Goal: Task Accomplishment & Management: Manage account settings

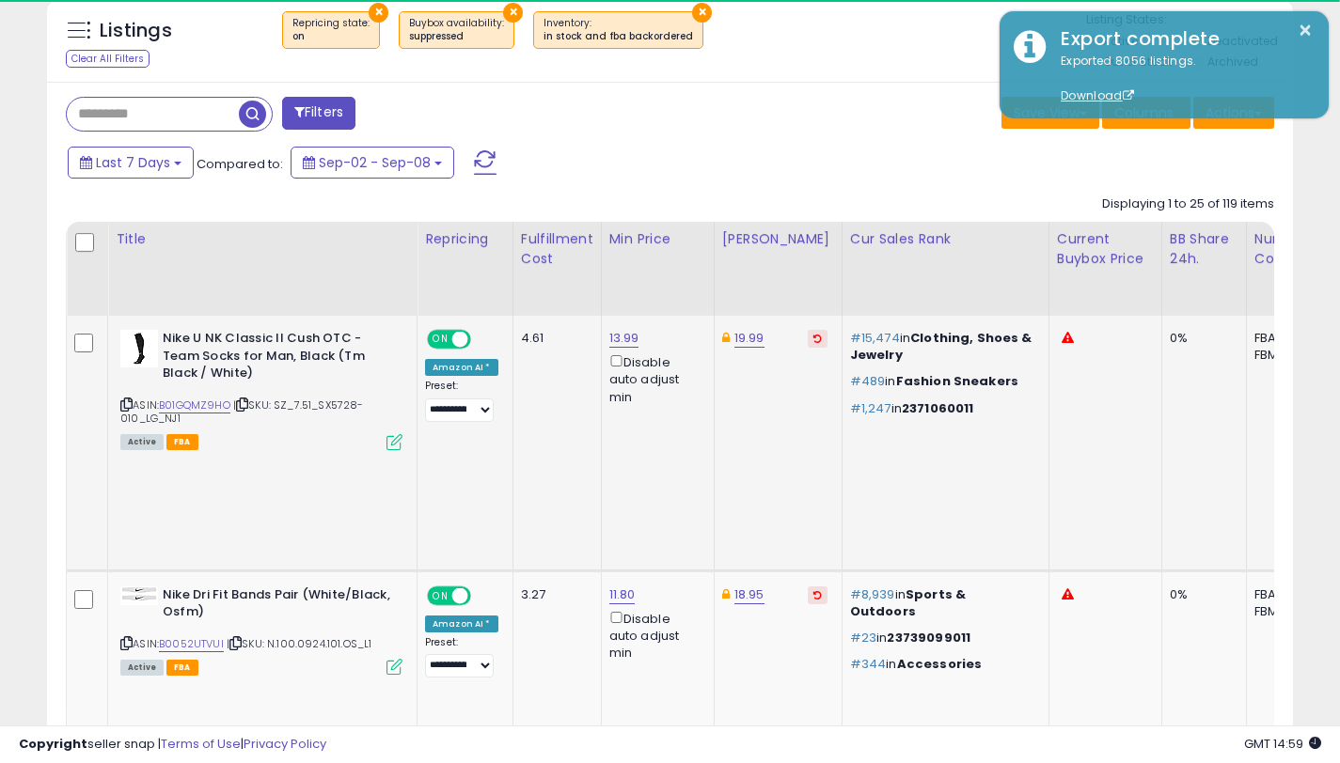
scroll to position [539, 0]
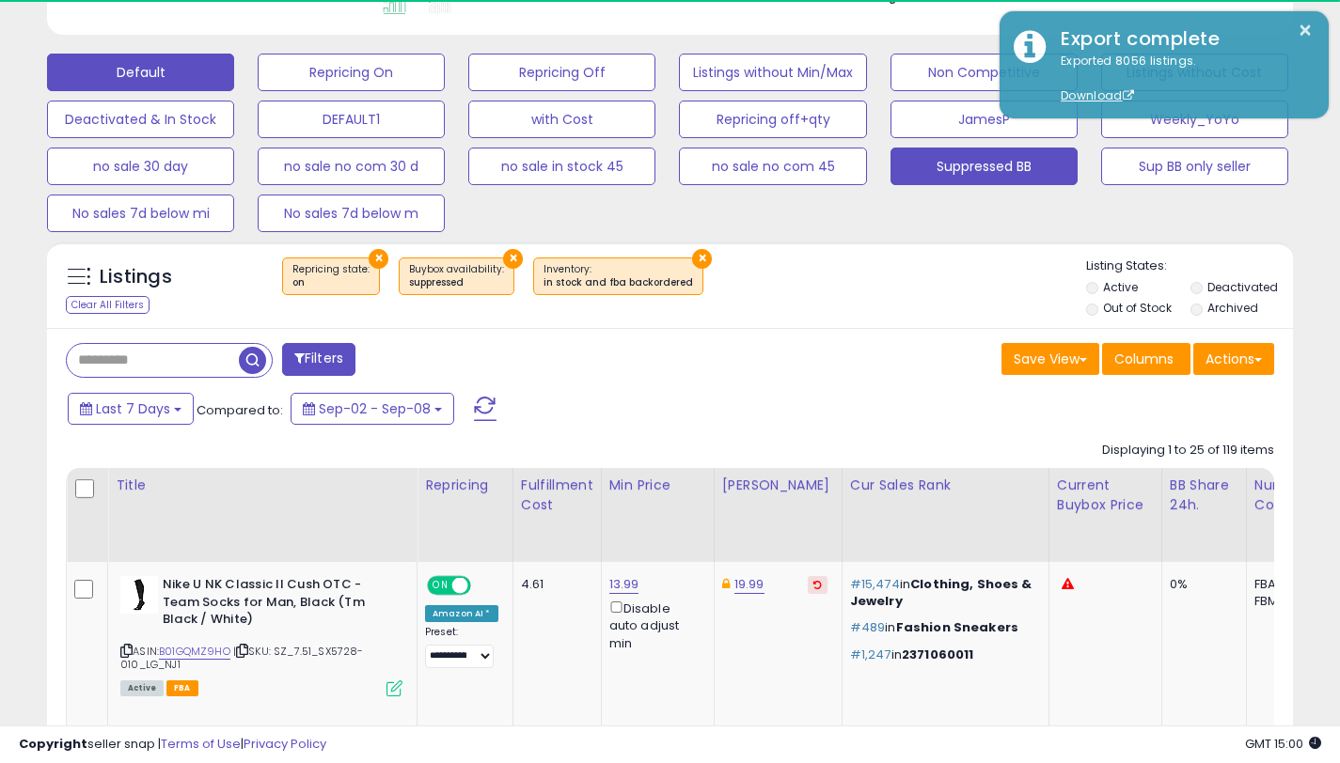
click at [199, 72] on button "Default" at bounding box center [140, 73] width 187 height 38
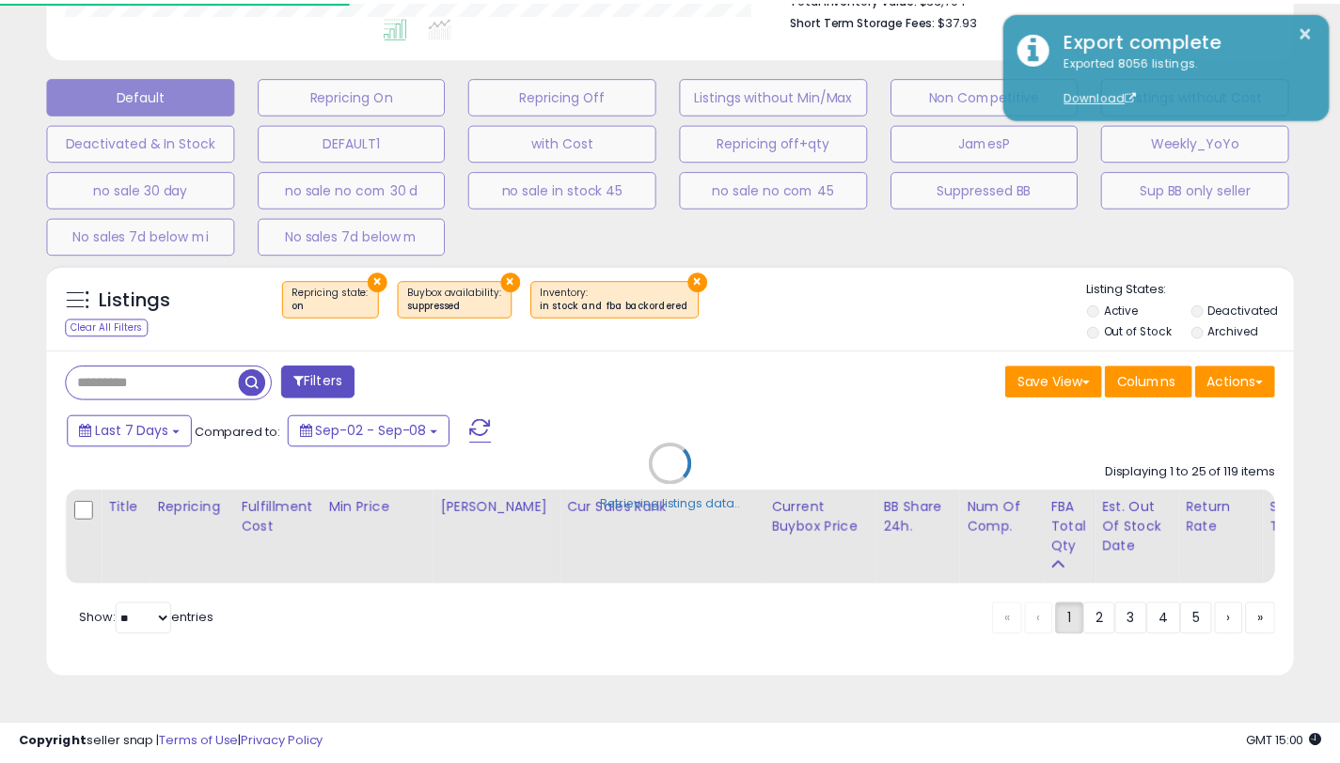
scroll to position [385, 729]
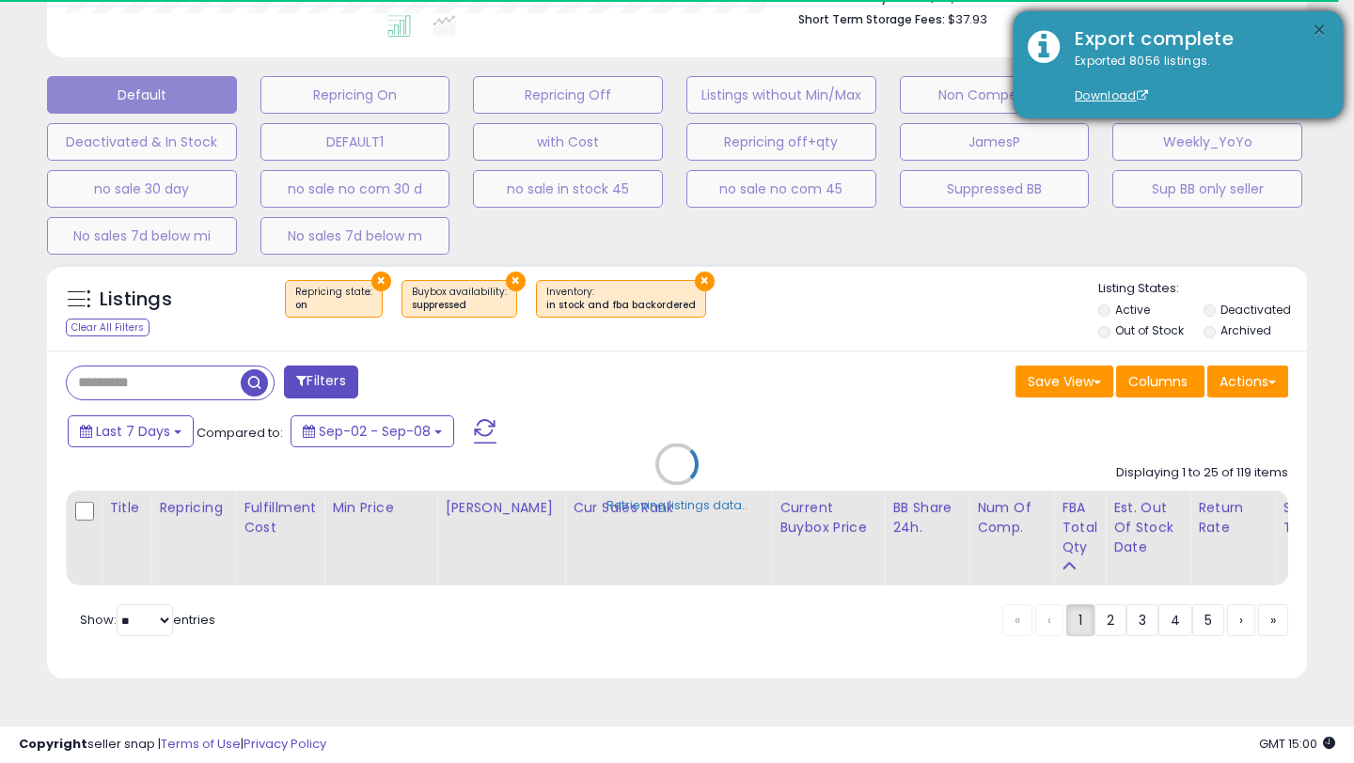
click at [1323, 33] on button "×" at bounding box center [1318, 31] width 15 height 24
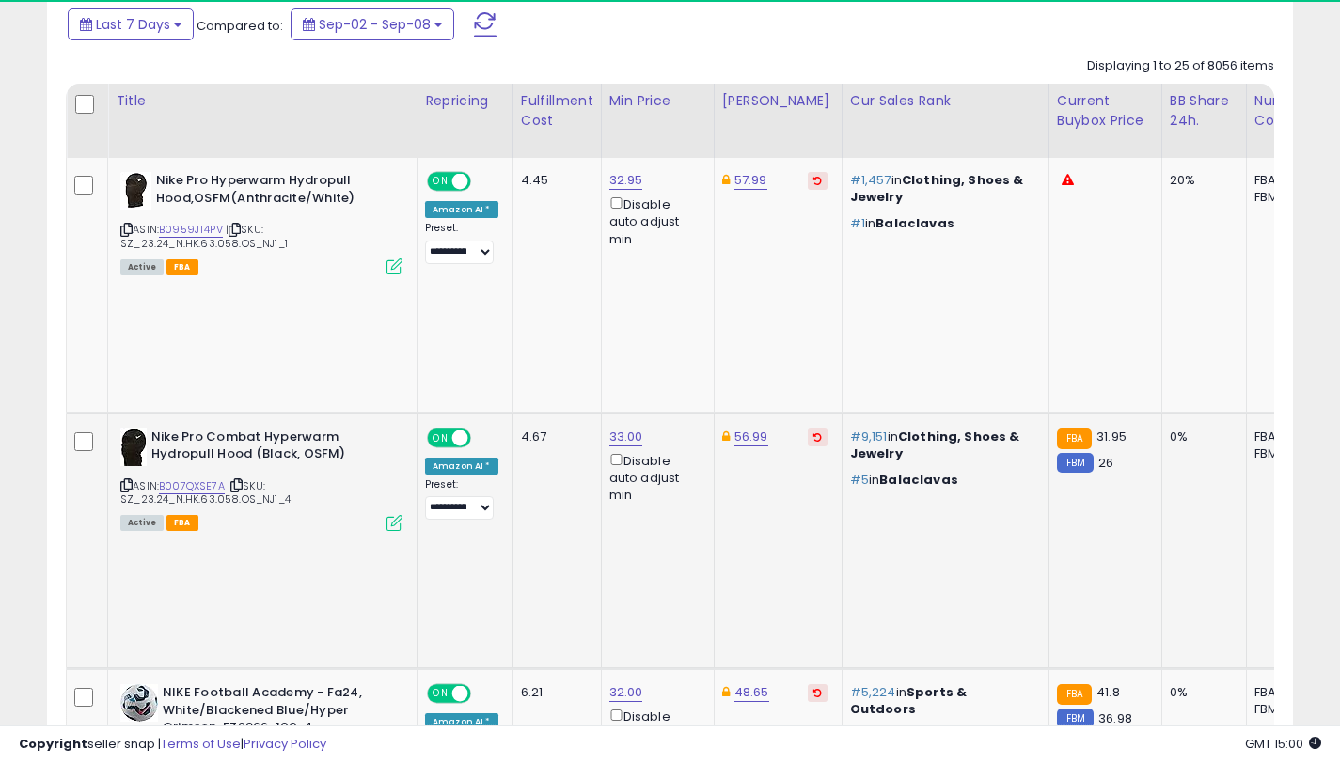
scroll to position [0, 2]
click at [207, 478] on link "B007QXSE7A" at bounding box center [190, 486] width 66 height 16
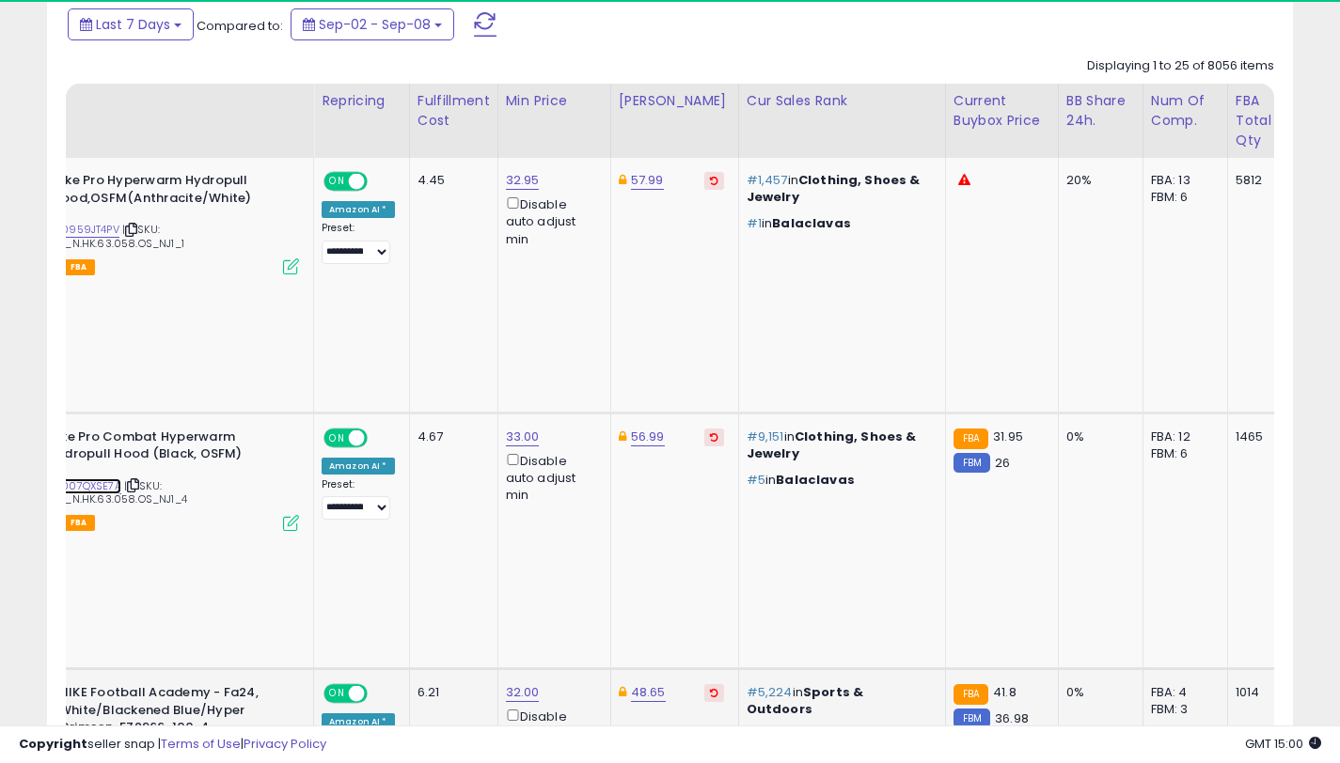
scroll to position [0, 0]
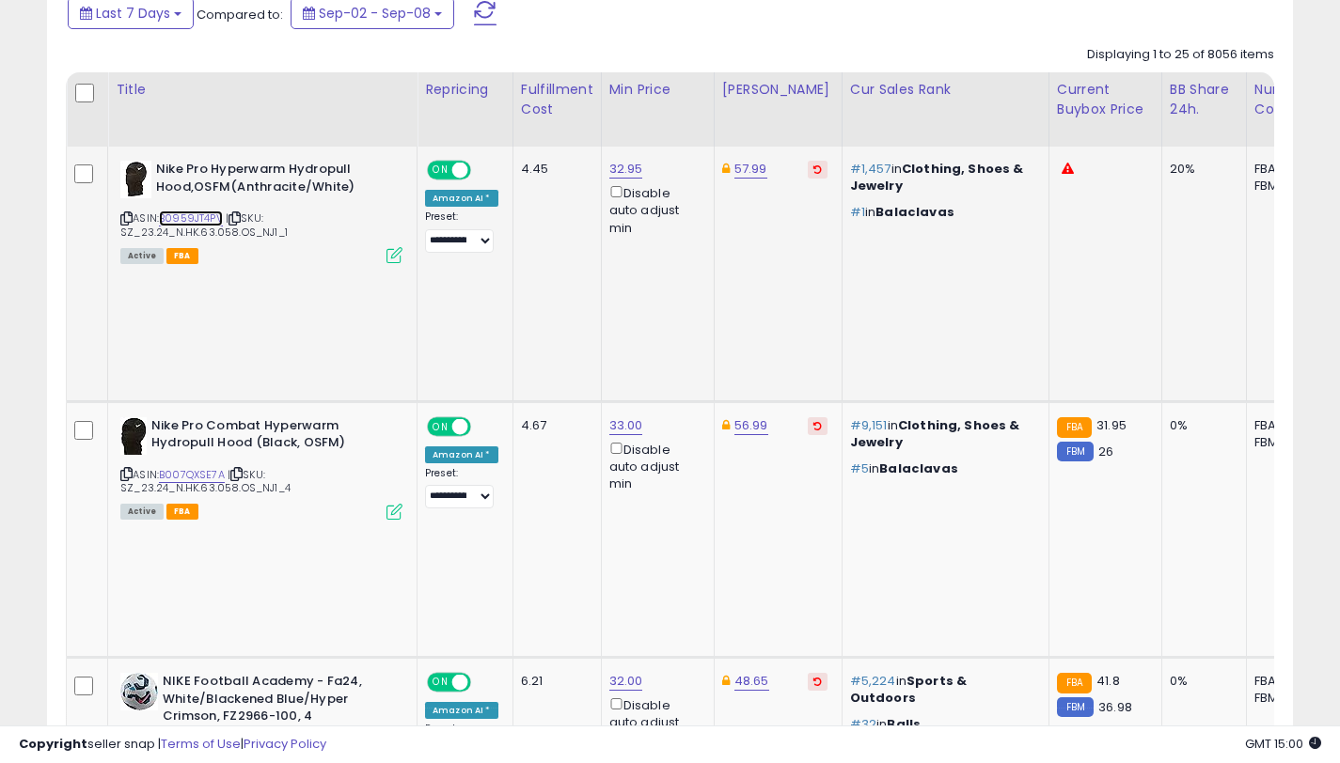
click at [219, 218] on link "B0959JT4PV" at bounding box center [191, 219] width 64 height 16
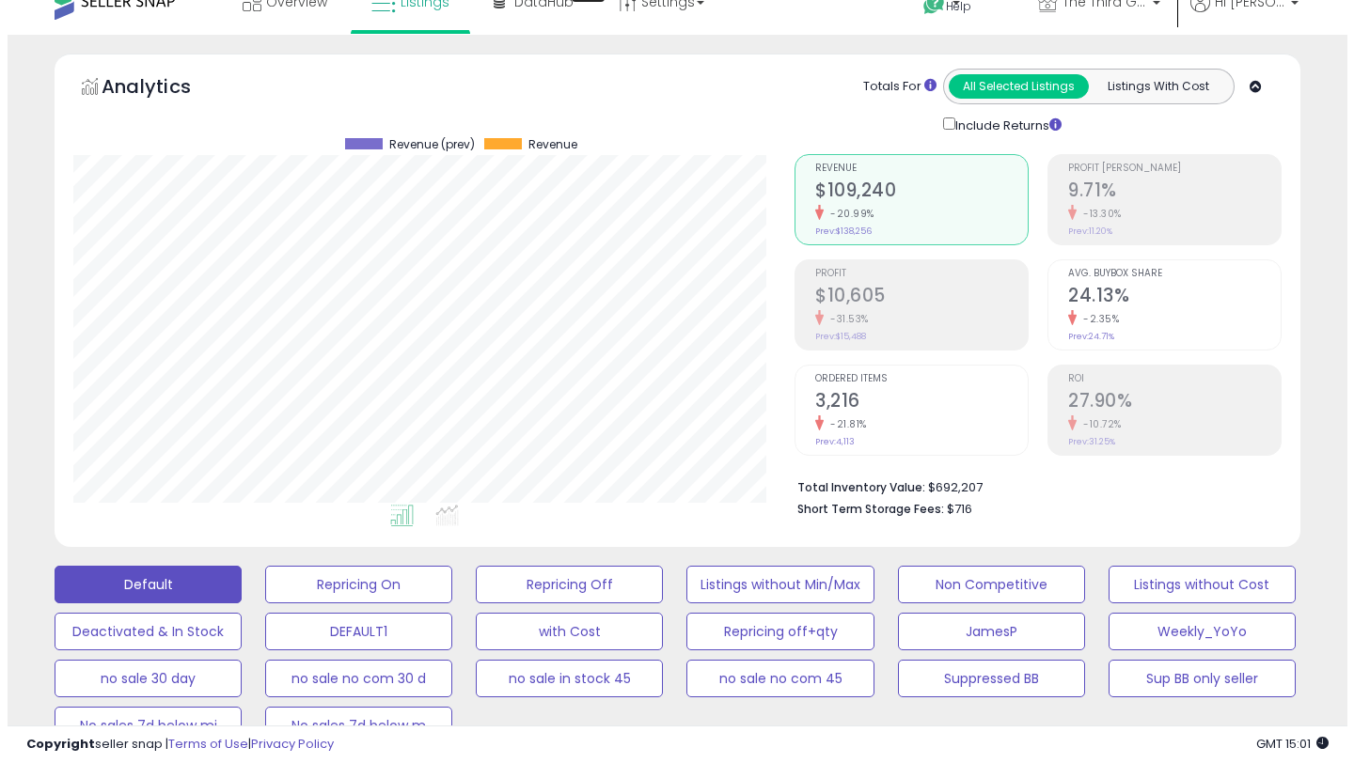
scroll to position [27, 0]
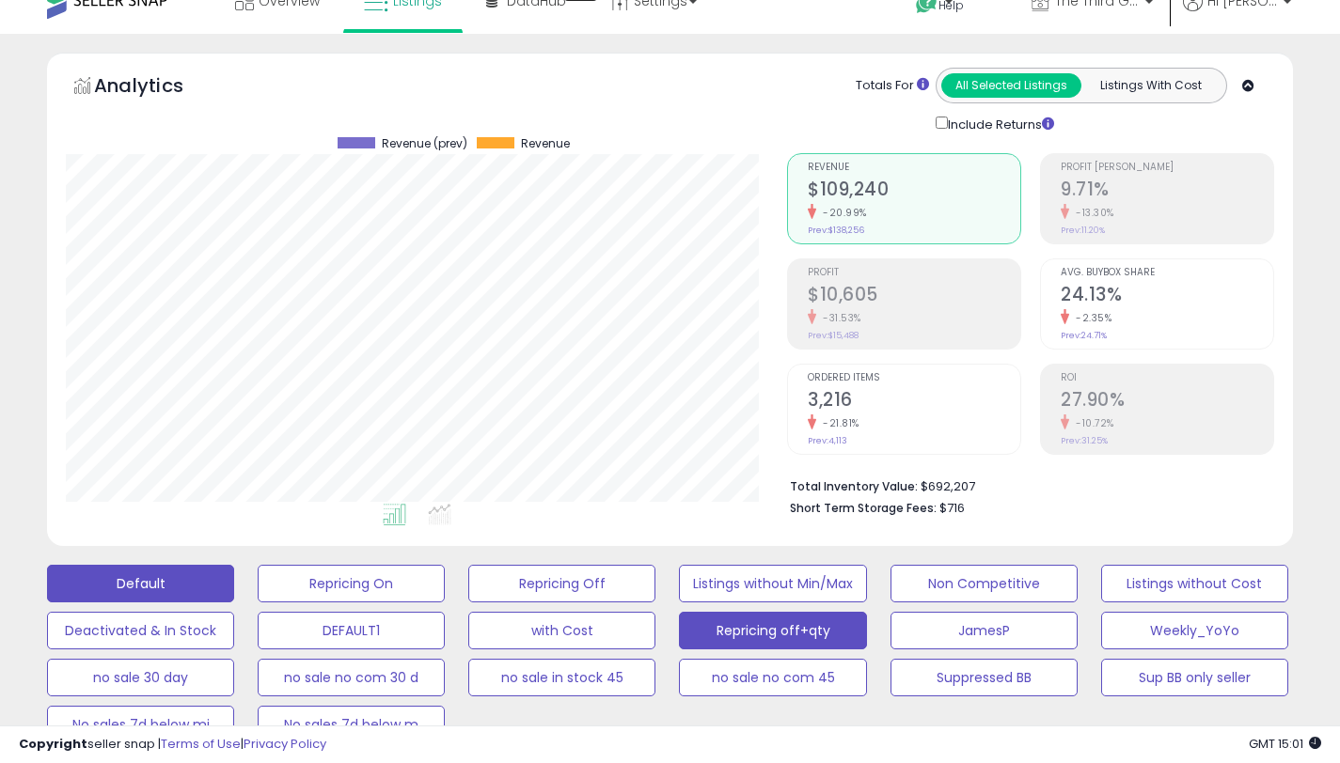
click at [842, 631] on button "Repricing off+qty" at bounding box center [772, 631] width 187 height 38
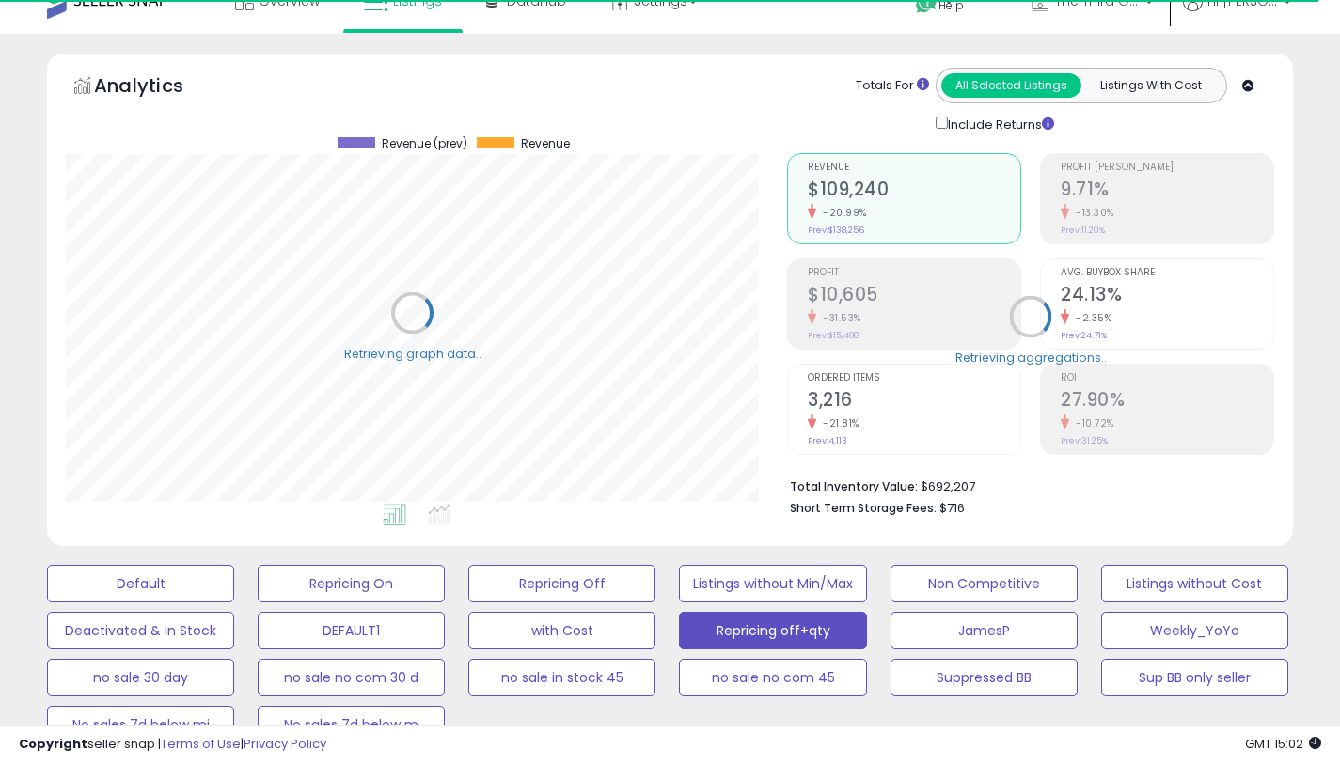
scroll to position [939667, 939332]
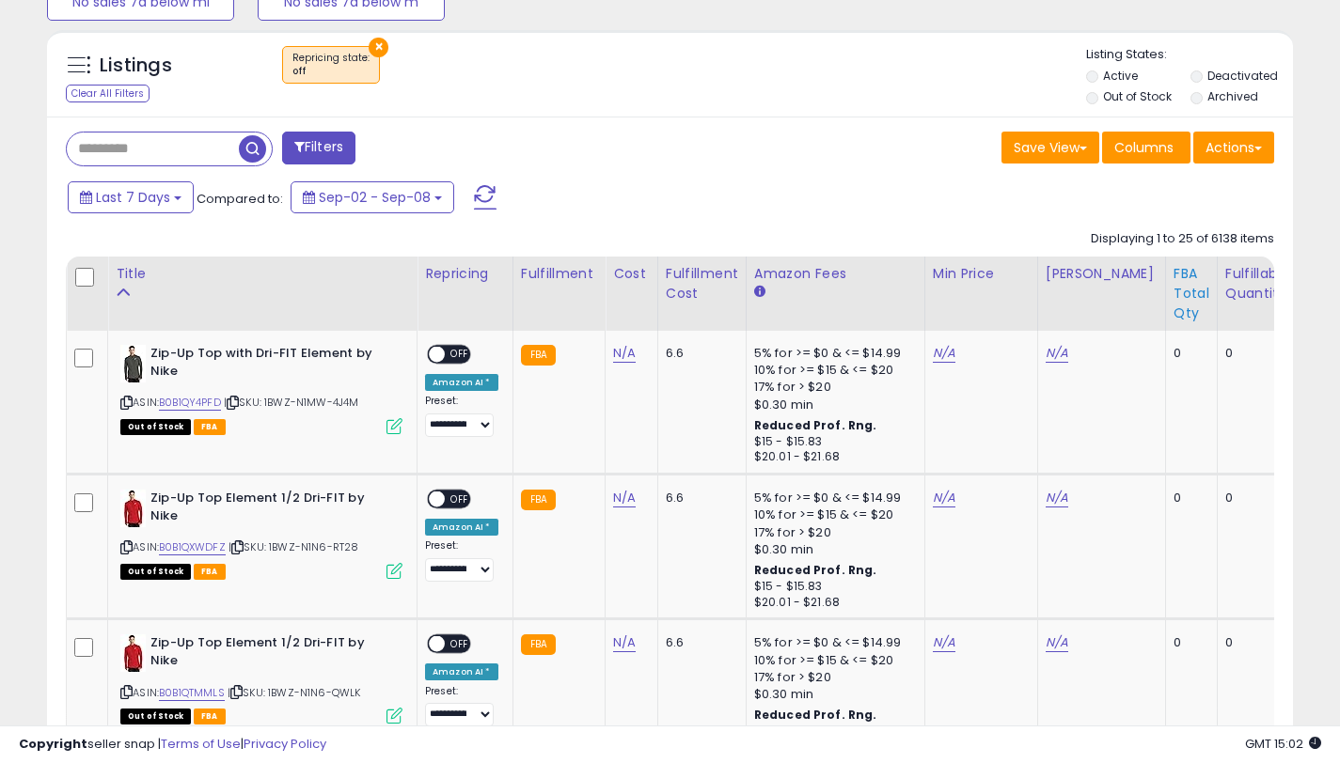
click at [1173, 291] on div "FBA Total Qty" at bounding box center [1191, 293] width 36 height 59
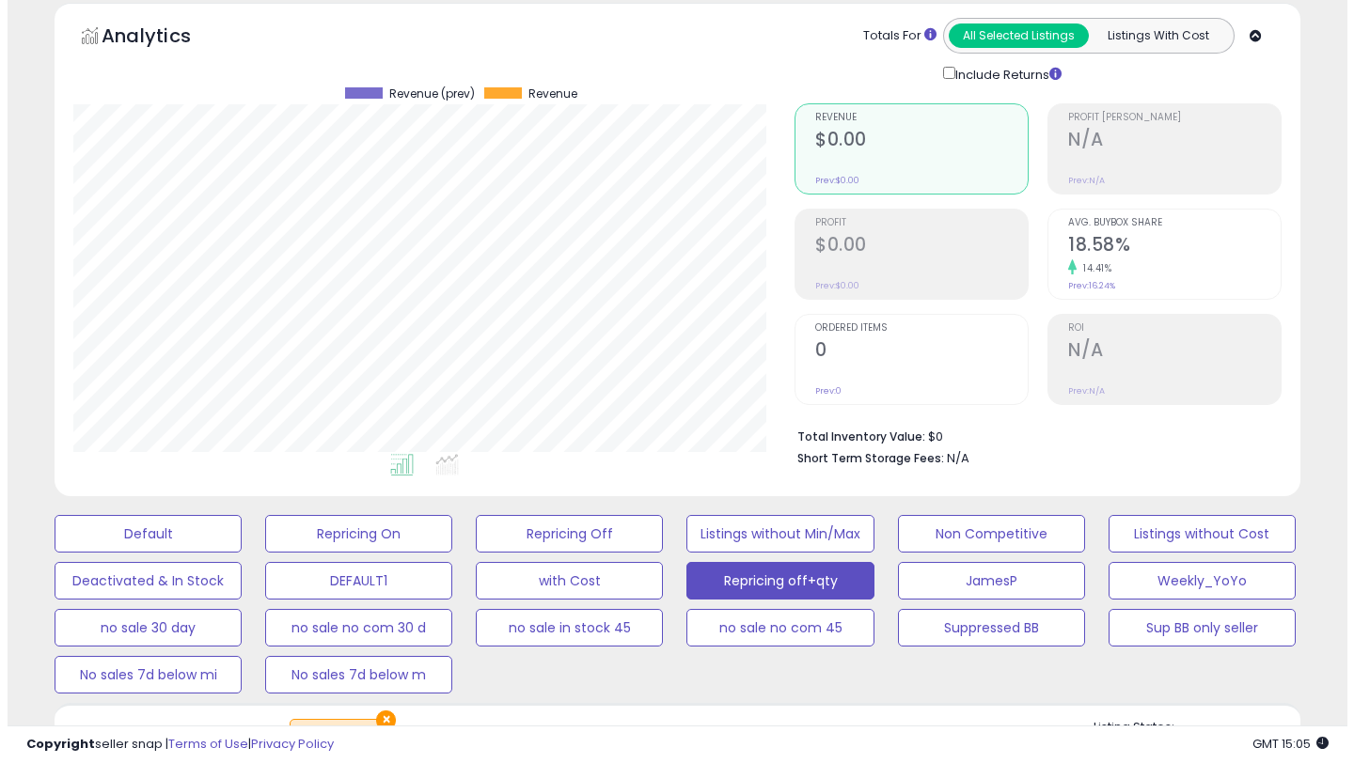
scroll to position [80, 0]
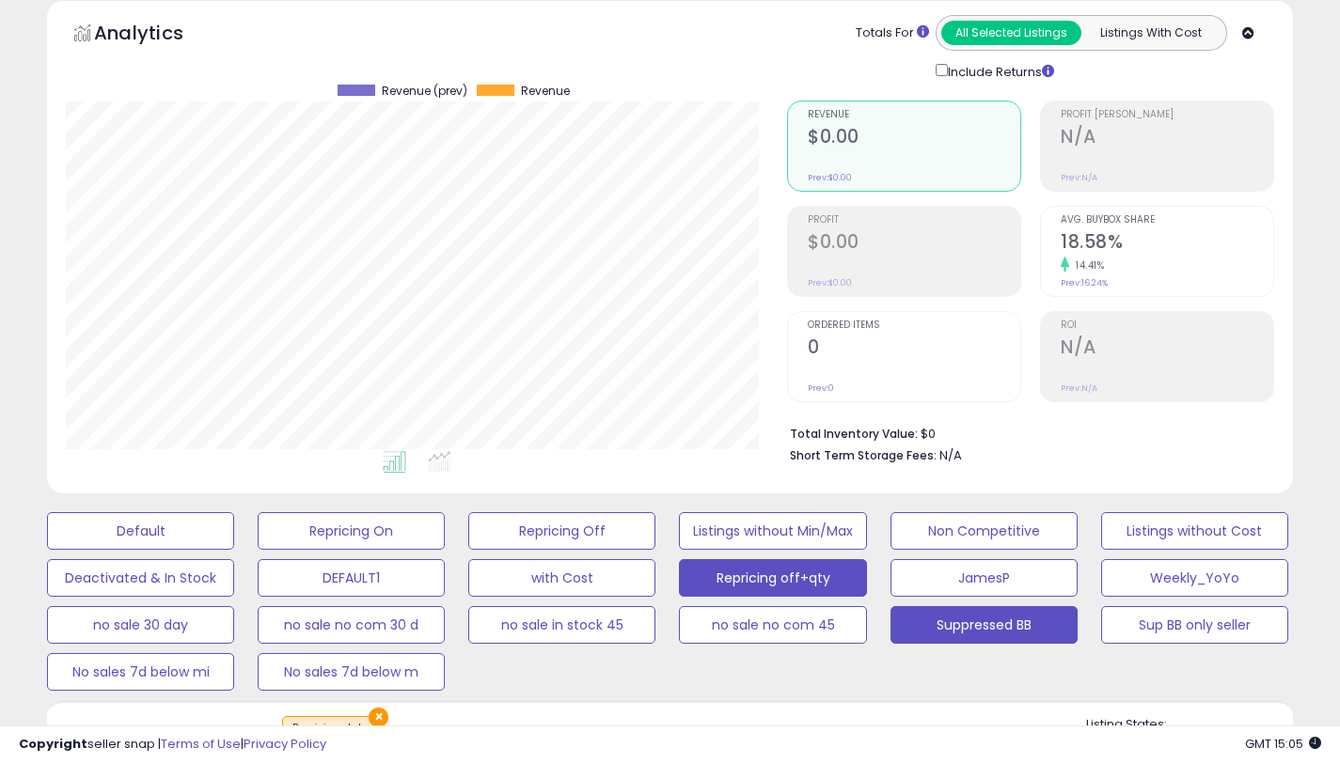
click at [952, 625] on button "Suppressed BB" at bounding box center [983, 625] width 187 height 38
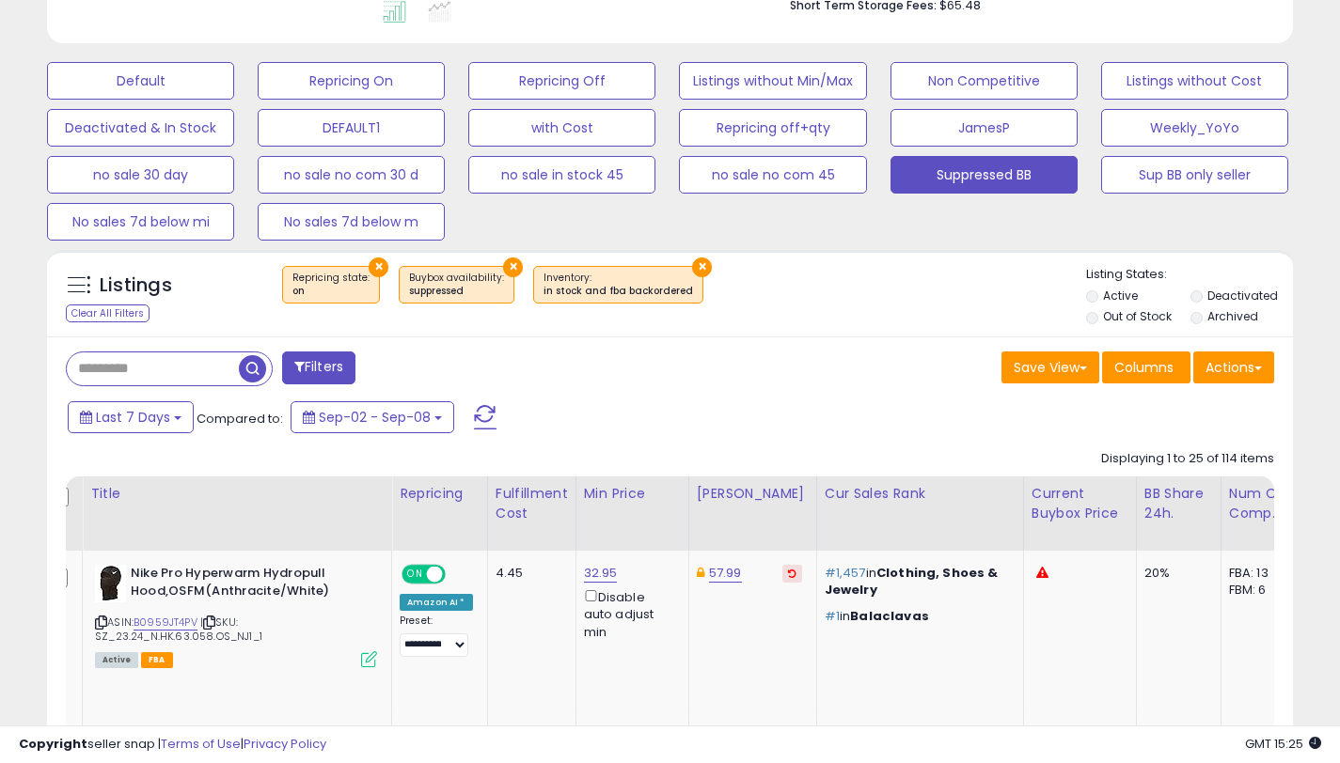
scroll to position [517, 0]
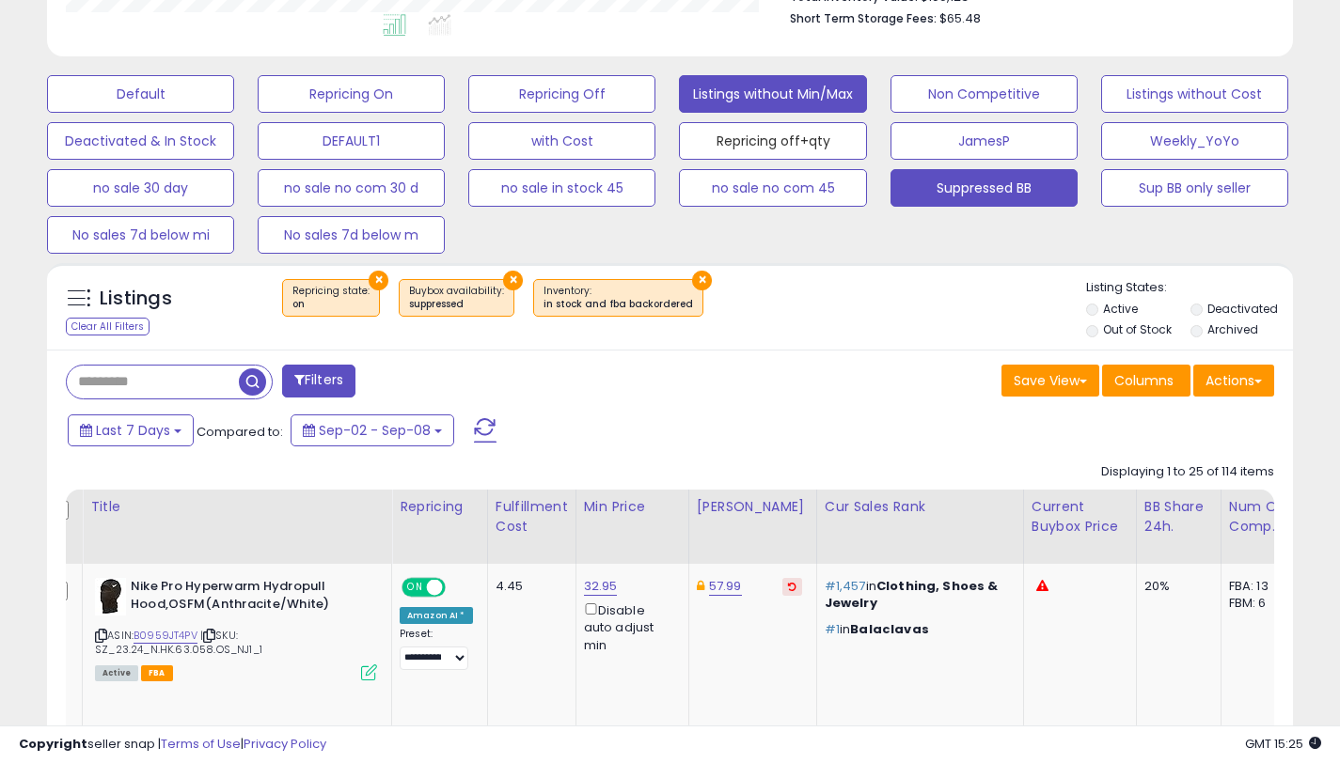
click at [814, 122] on button "Repricing off+qty" at bounding box center [772, 141] width 187 height 38
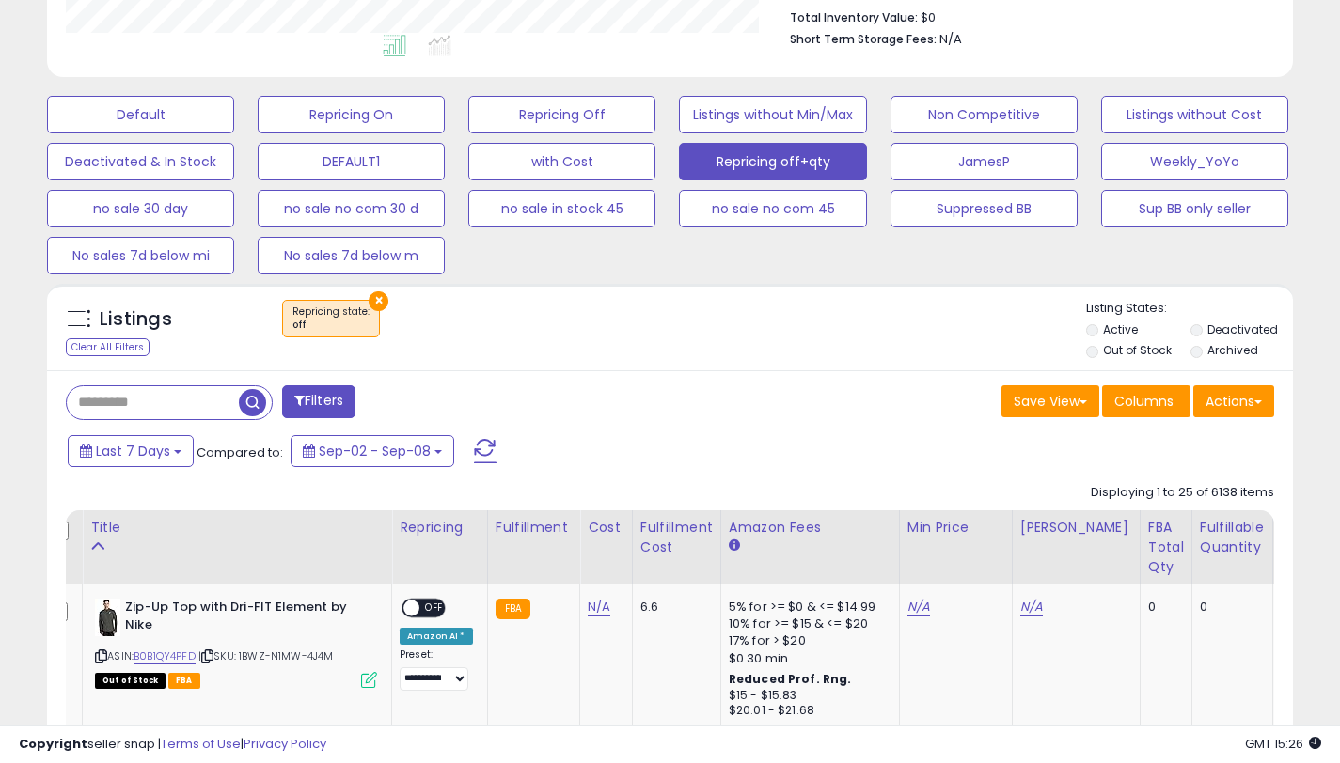
scroll to position [385, 721]
click at [1148, 536] on div "FBA Total Qty" at bounding box center [1166, 547] width 36 height 59
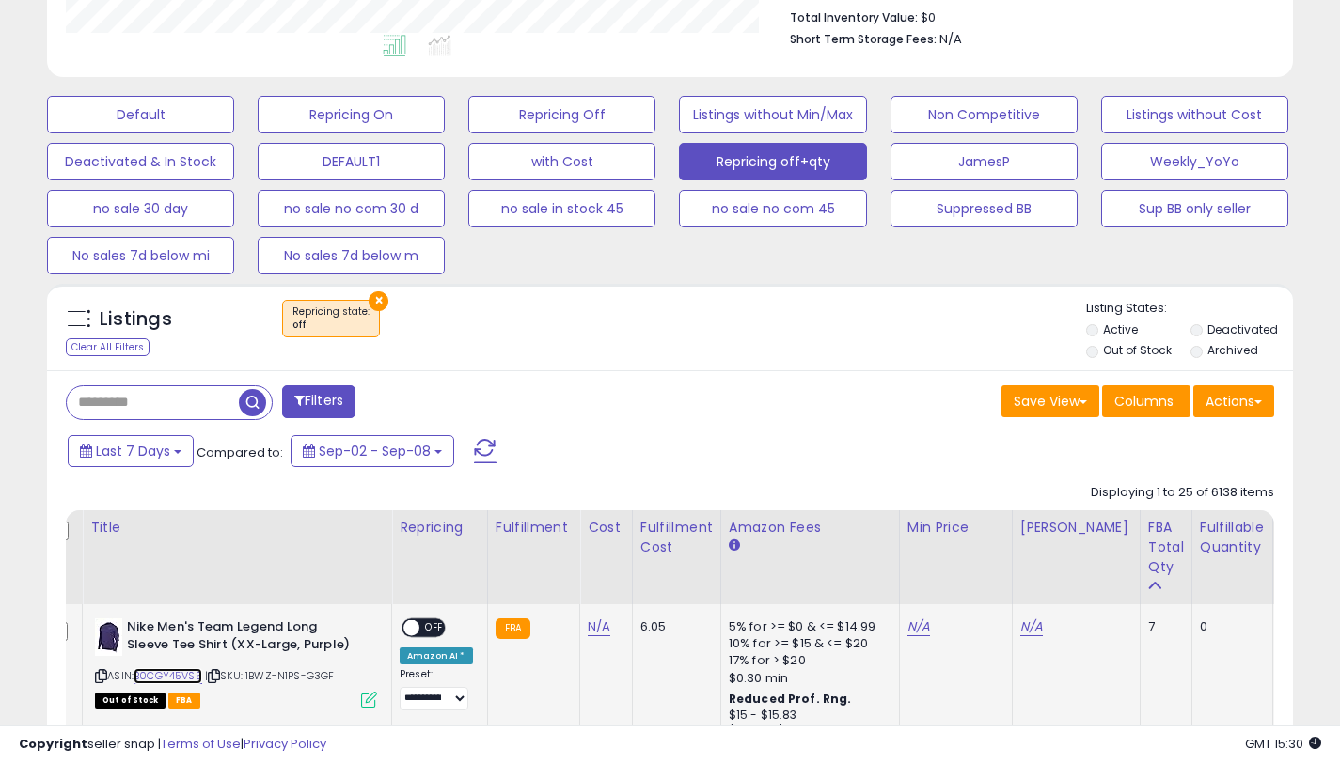
click at [190, 677] on link "B0CGY45VS5" at bounding box center [167, 676] width 69 height 16
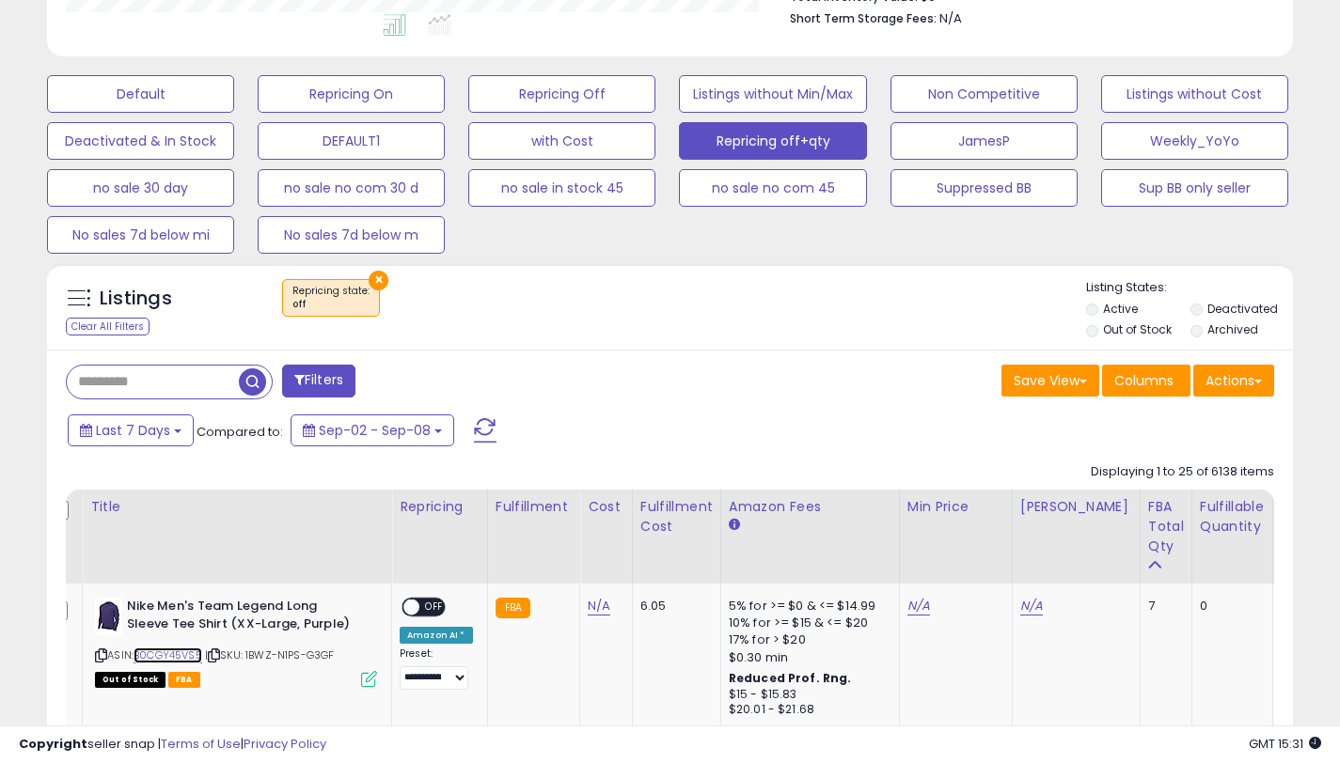
scroll to position [929, 0]
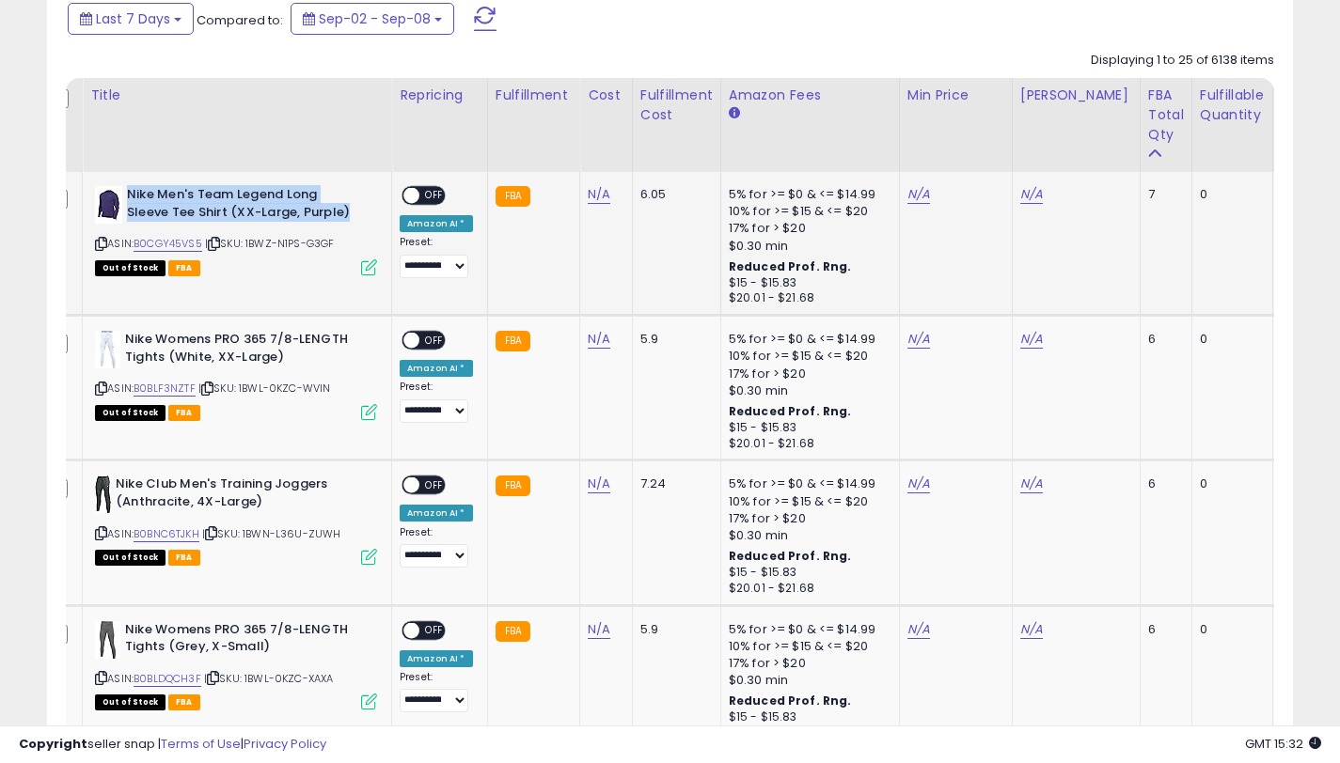
drag, startPoint x: 349, startPoint y: 210, endPoint x: 128, endPoint y: 193, distance: 221.6
click at [128, 193] on b "Nike Men's Team Legend Long Sleeve Tee Shirt (XX-Large, Purple)" at bounding box center [241, 205] width 228 height 39
copy b "Nike Men's Team Legend Long Sleeve Tee Shirt (XX-Large, Purple)"
click at [1024, 196] on link "N/A" at bounding box center [1031, 194] width 23 height 19
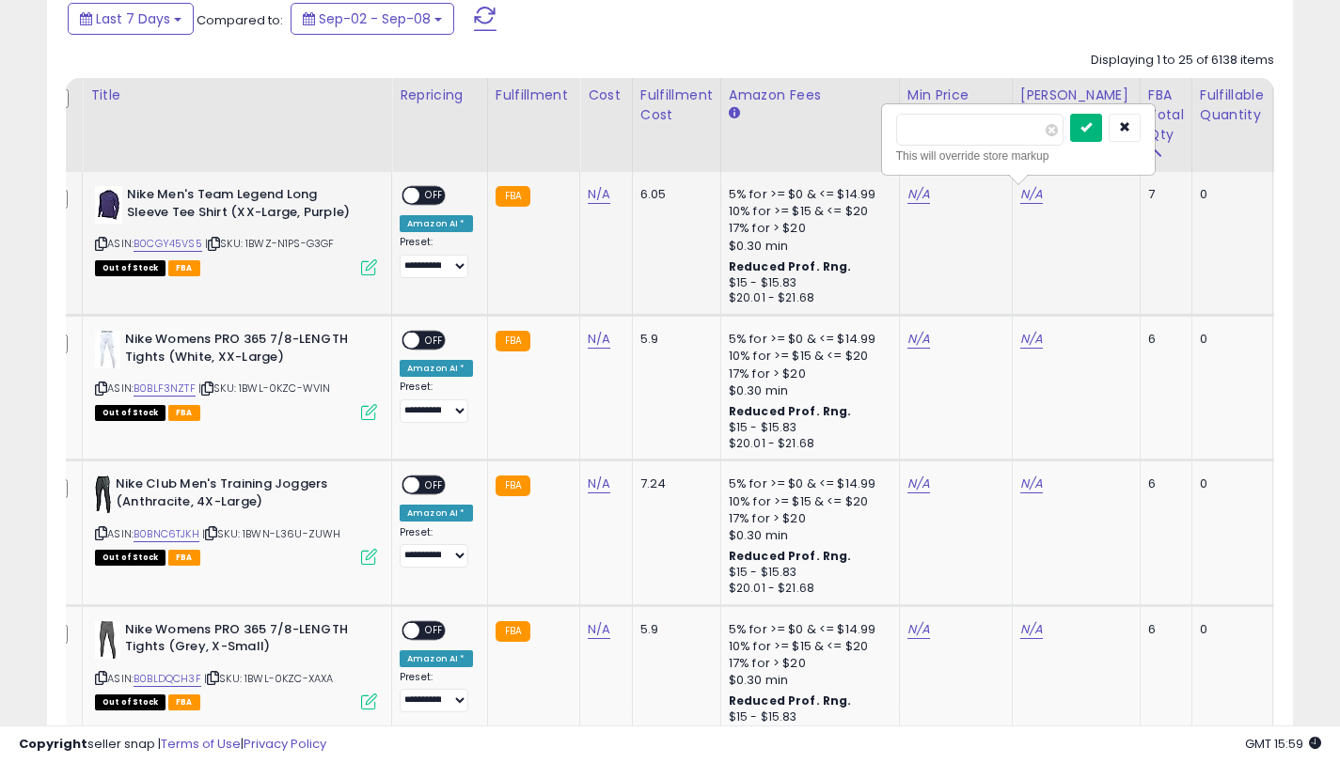
type input "*****"
click at [1091, 126] on icon "submit" at bounding box center [1085, 126] width 11 height 11
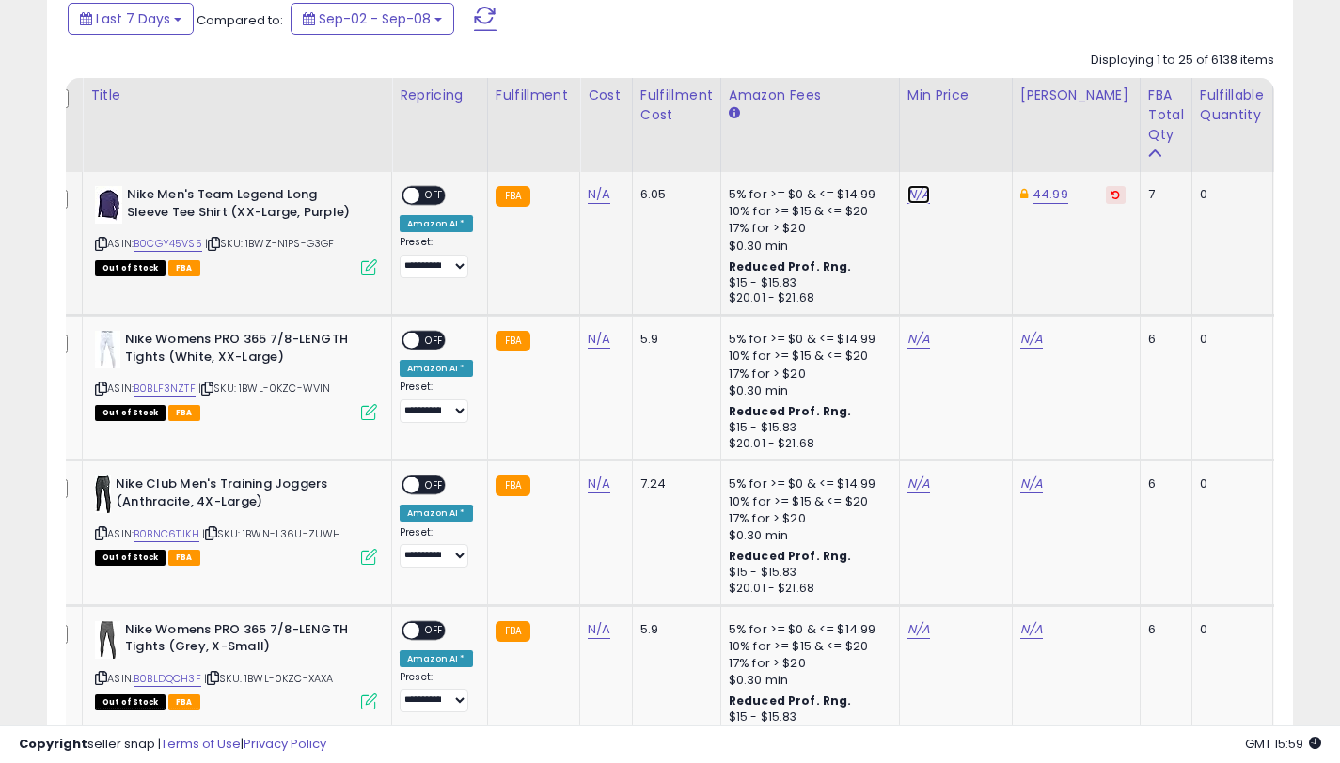
click at [915, 199] on link "N/A" at bounding box center [918, 194] width 23 height 19
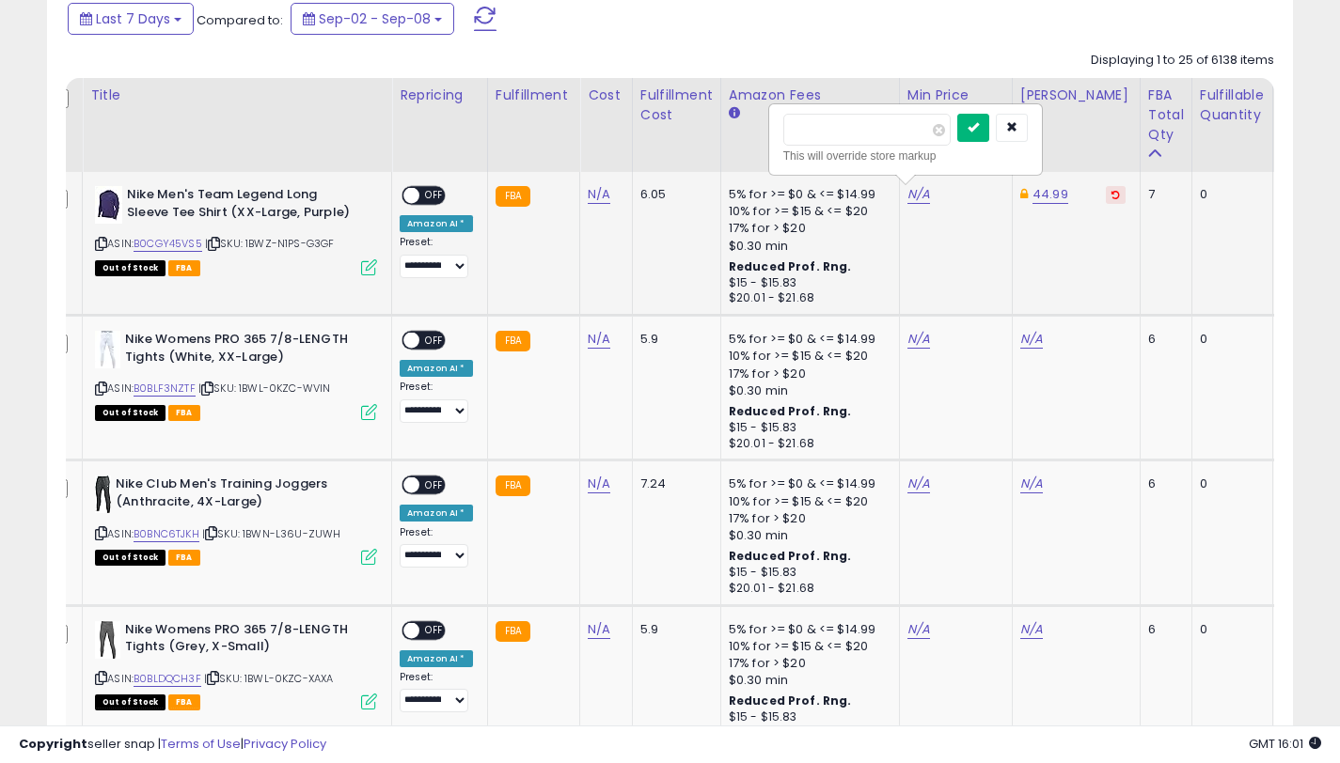
type input "*****"
click at [989, 132] on button "submit" at bounding box center [973, 128] width 32 height 28
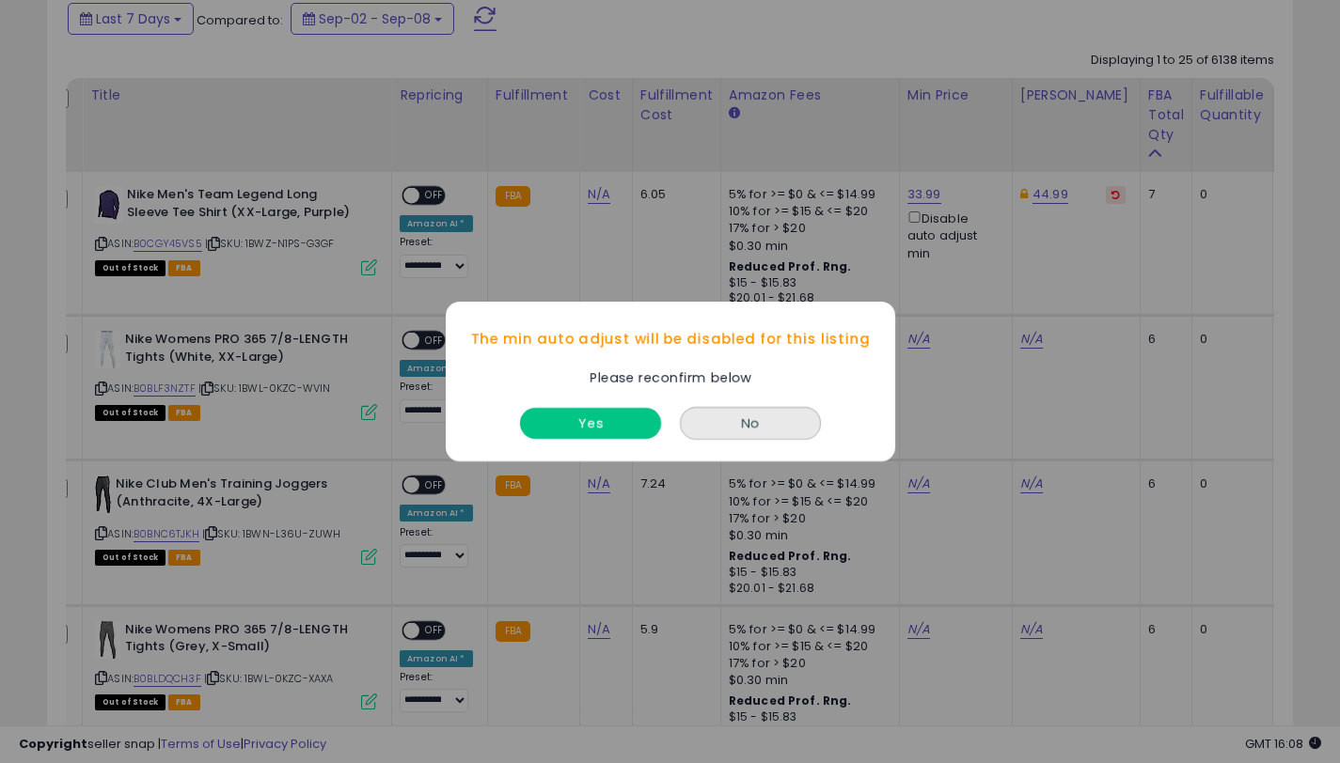
click at [570, 425] on button "Yes" at bounding box center [590, 423] width 141 height 31
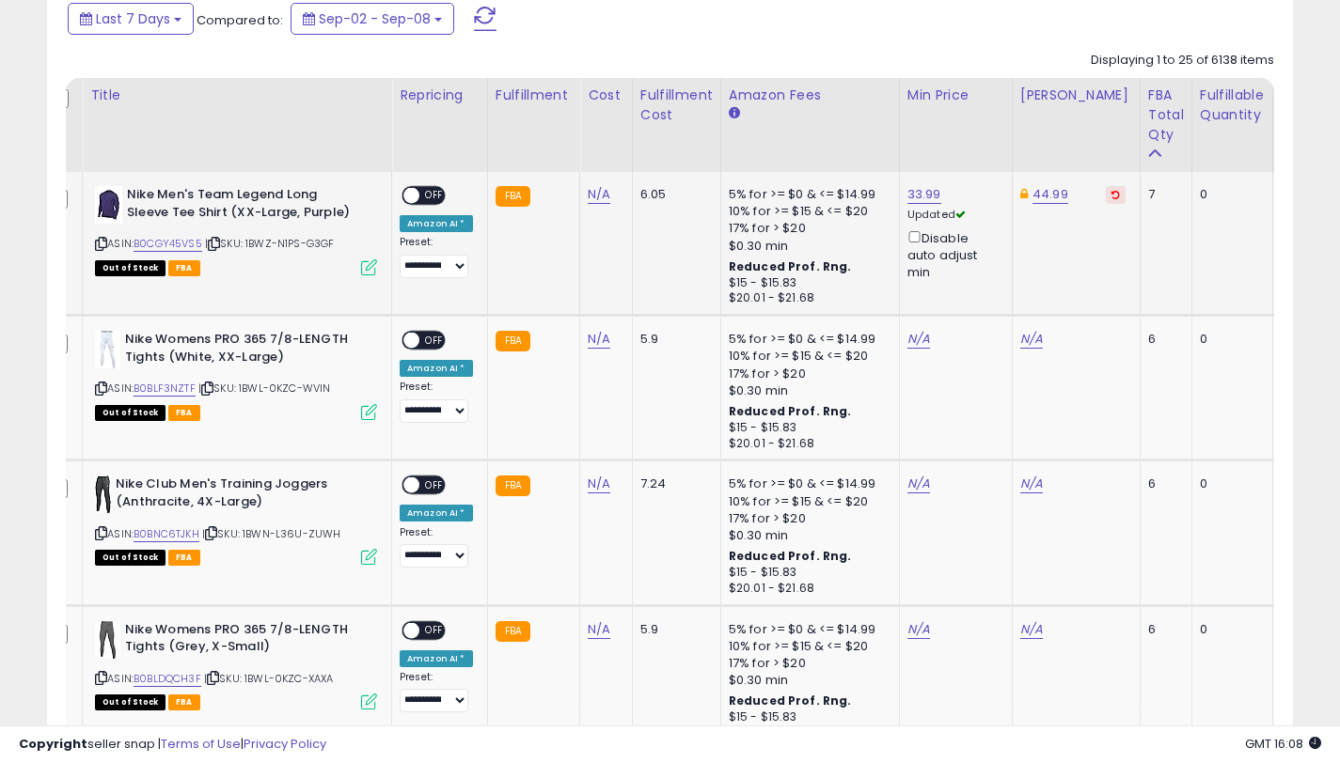
click at [421, 196] on span "OFF" at bounding box center [434, 196] width 30 height 16
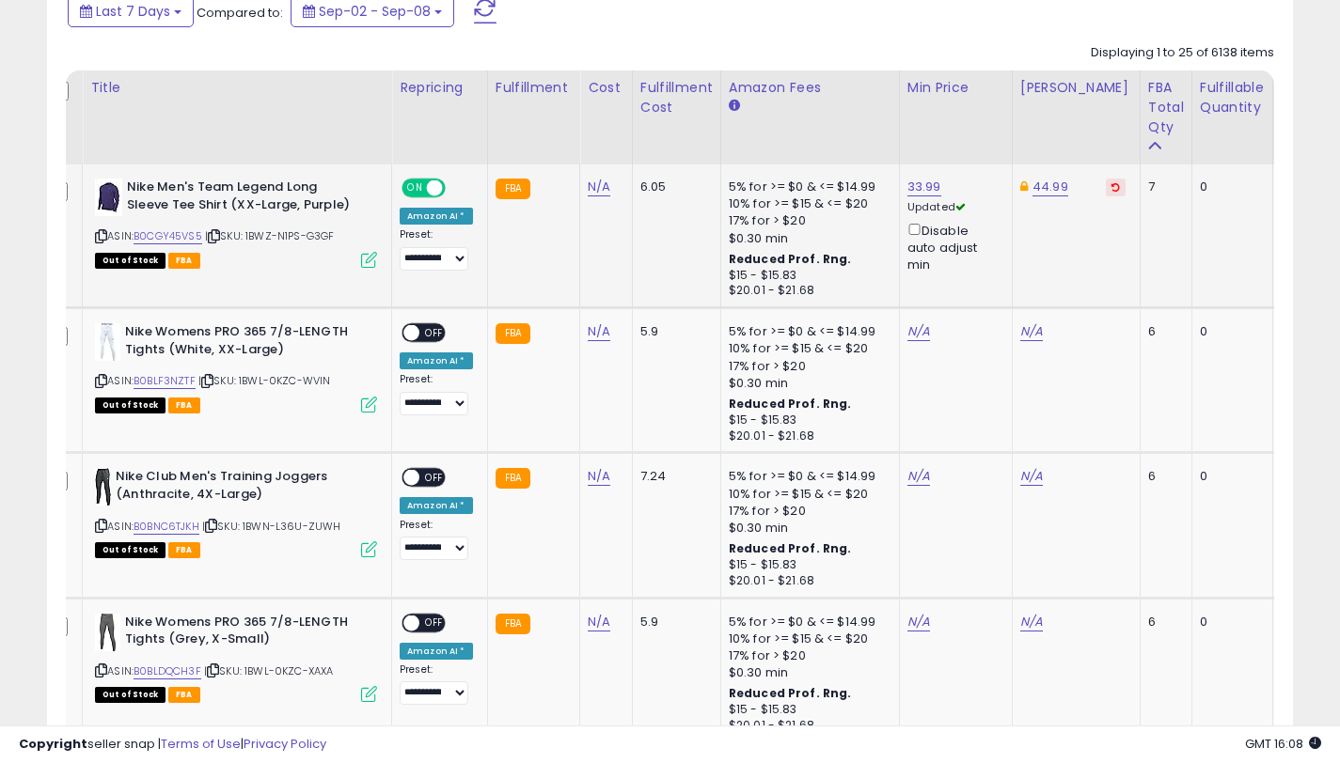
scroll to position [965, 0]
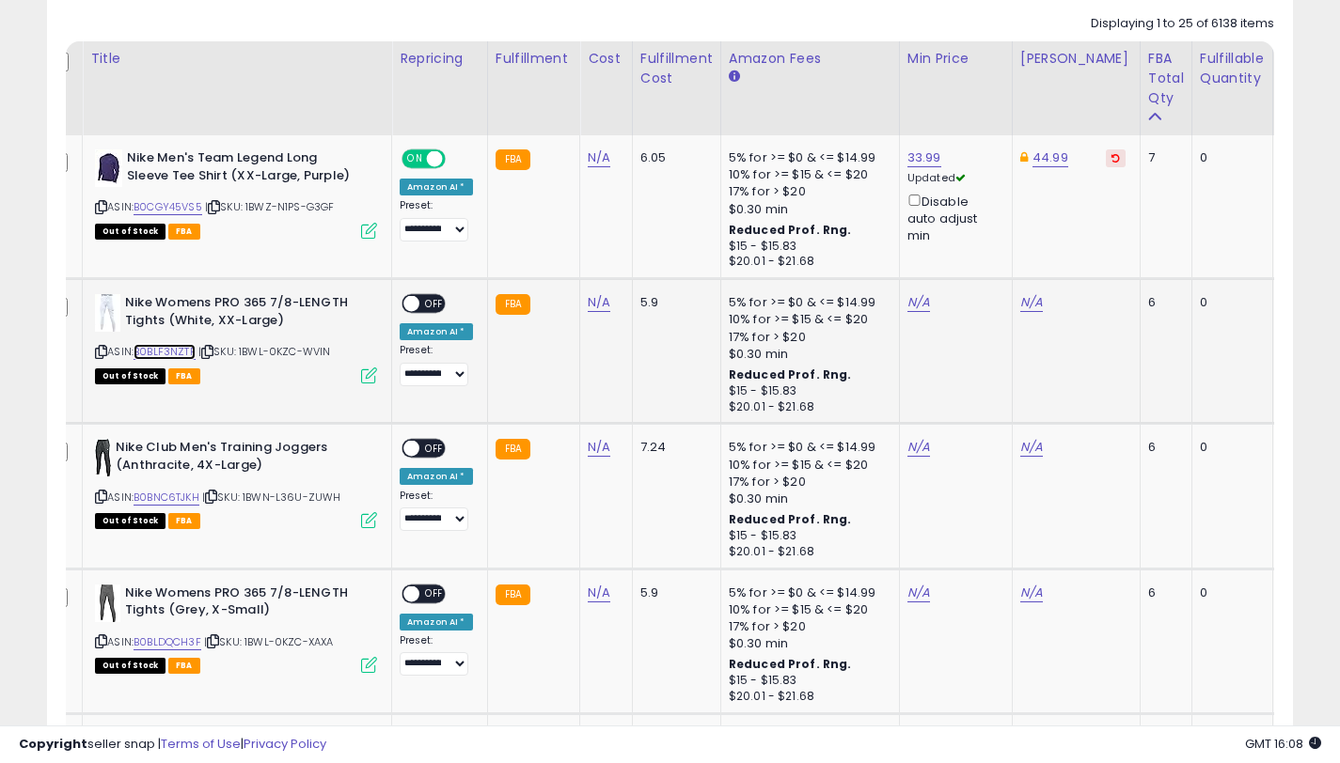
click at [178, 353] on link "B0BLF3NZTF" at bounding box center [164, 352] width 62 height 16
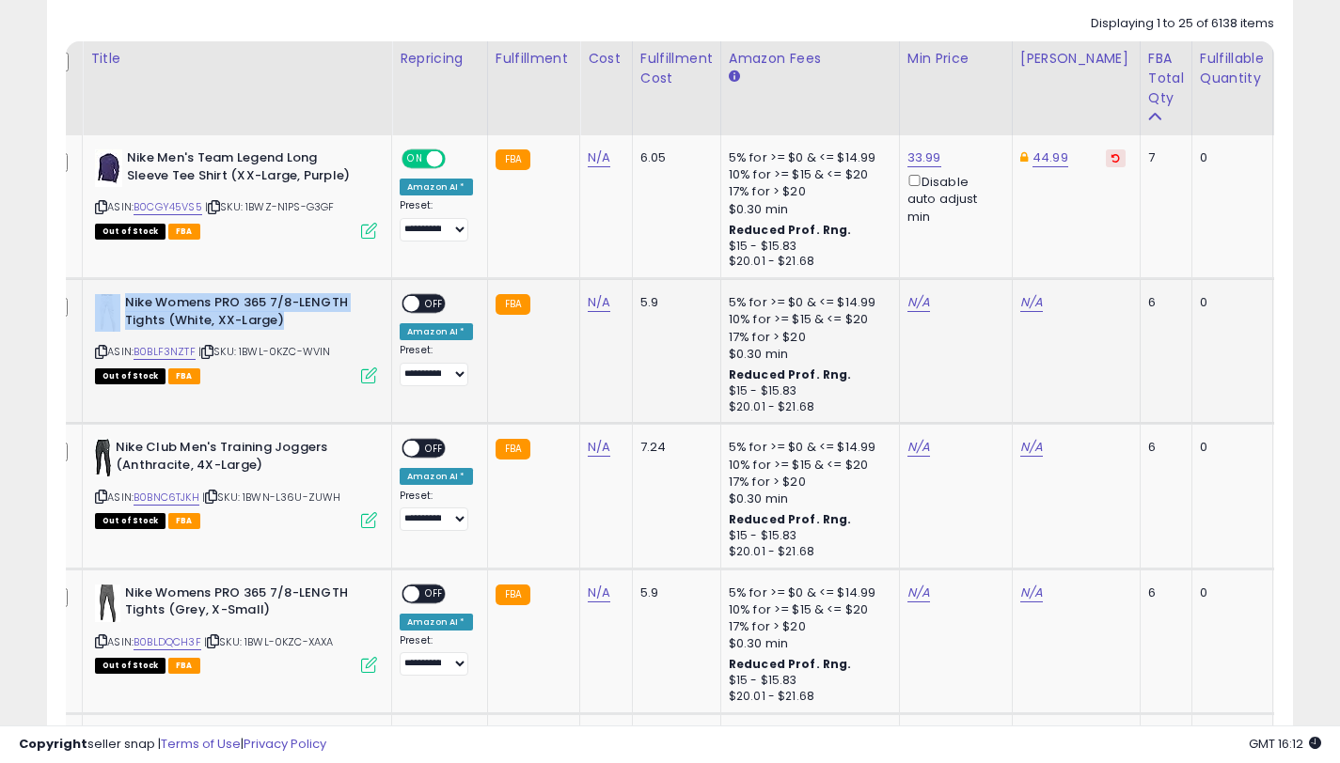
drag, startPoint x: 286, startPoint y: 319, endPoint x: 122, endPoint y: 299, distance: 164.8
click at [122, 299] on div "Nike Womens PRO 365 7/8-LENGTH Tights (White, XX-Large)" at bounding box center [236, 313] width 282 height 39
copy div "Nike Womens PRO 365 7/8-LENGTH Tights (White, XX-Large)"
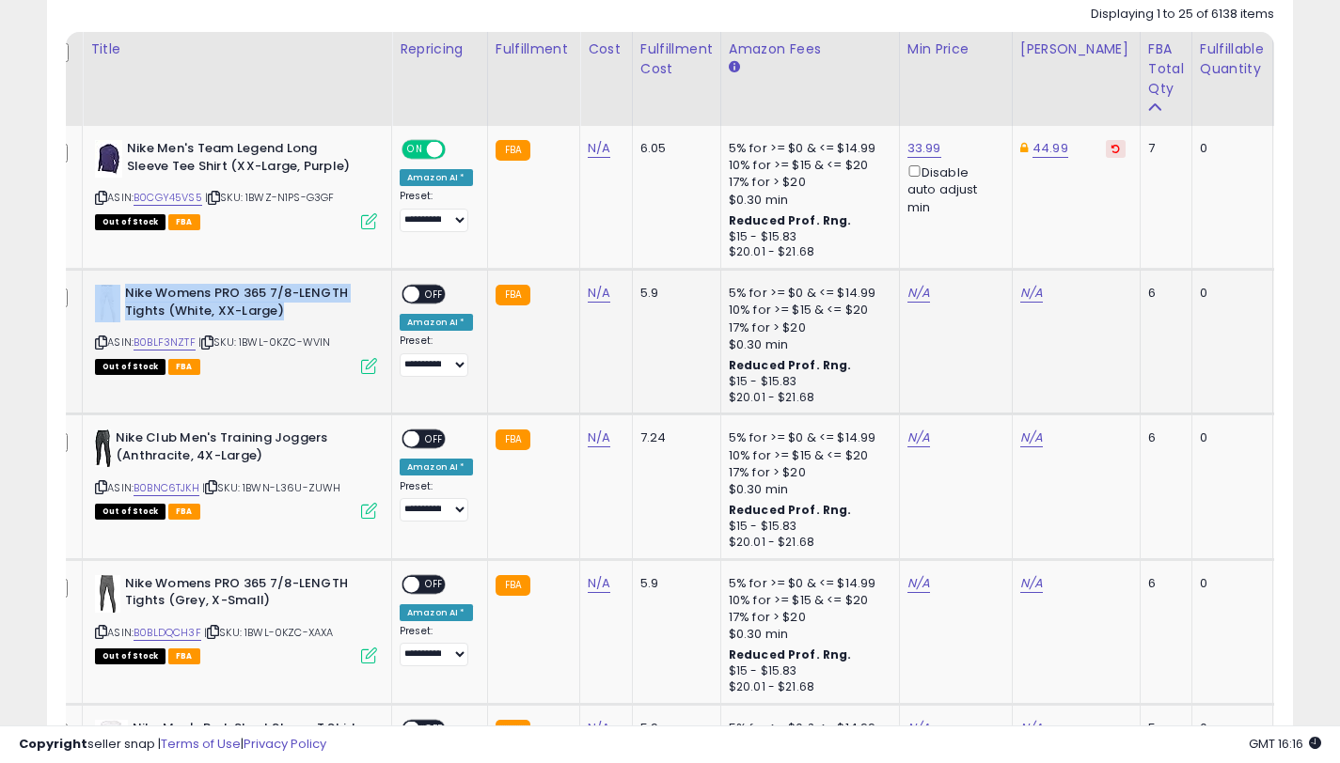
scroll to position [989, 0]
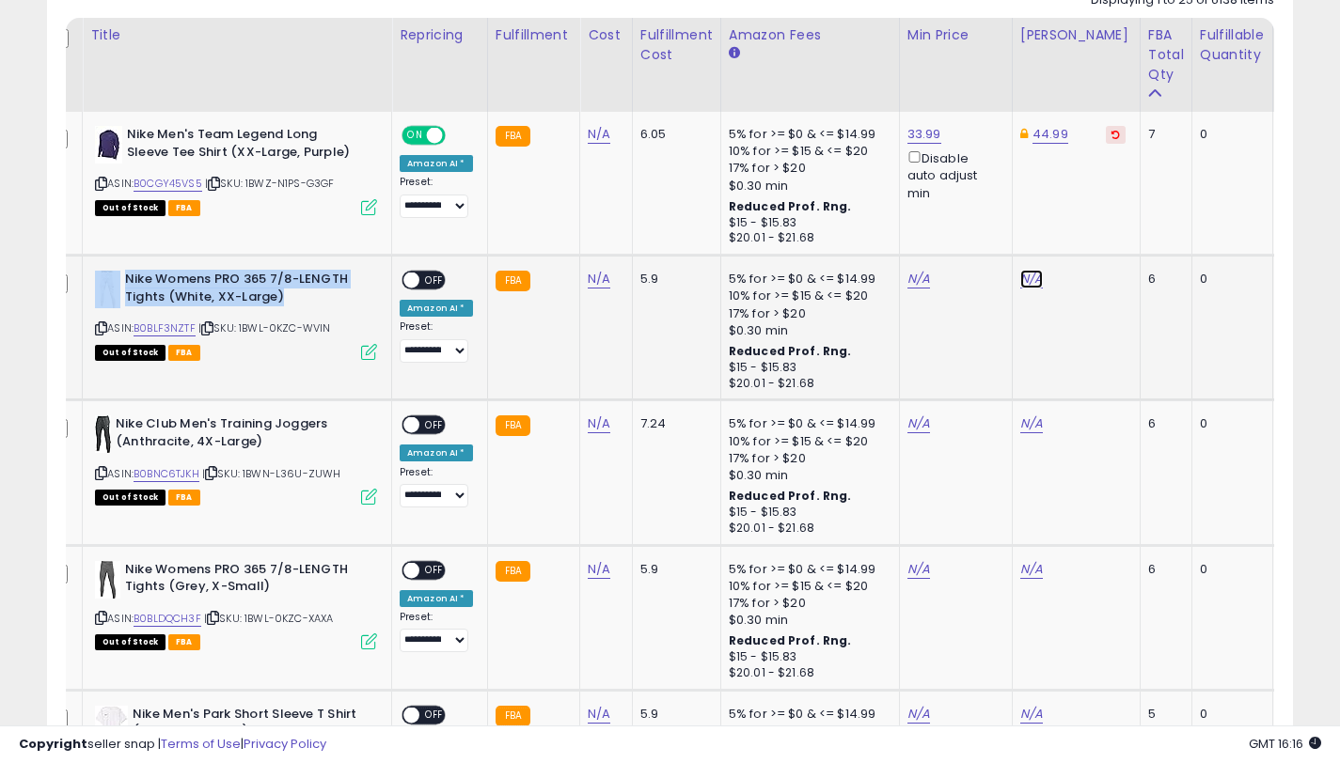
click at [1028, 280] on link "N/A" at bounding box center [1031, 279] width 23 height 19
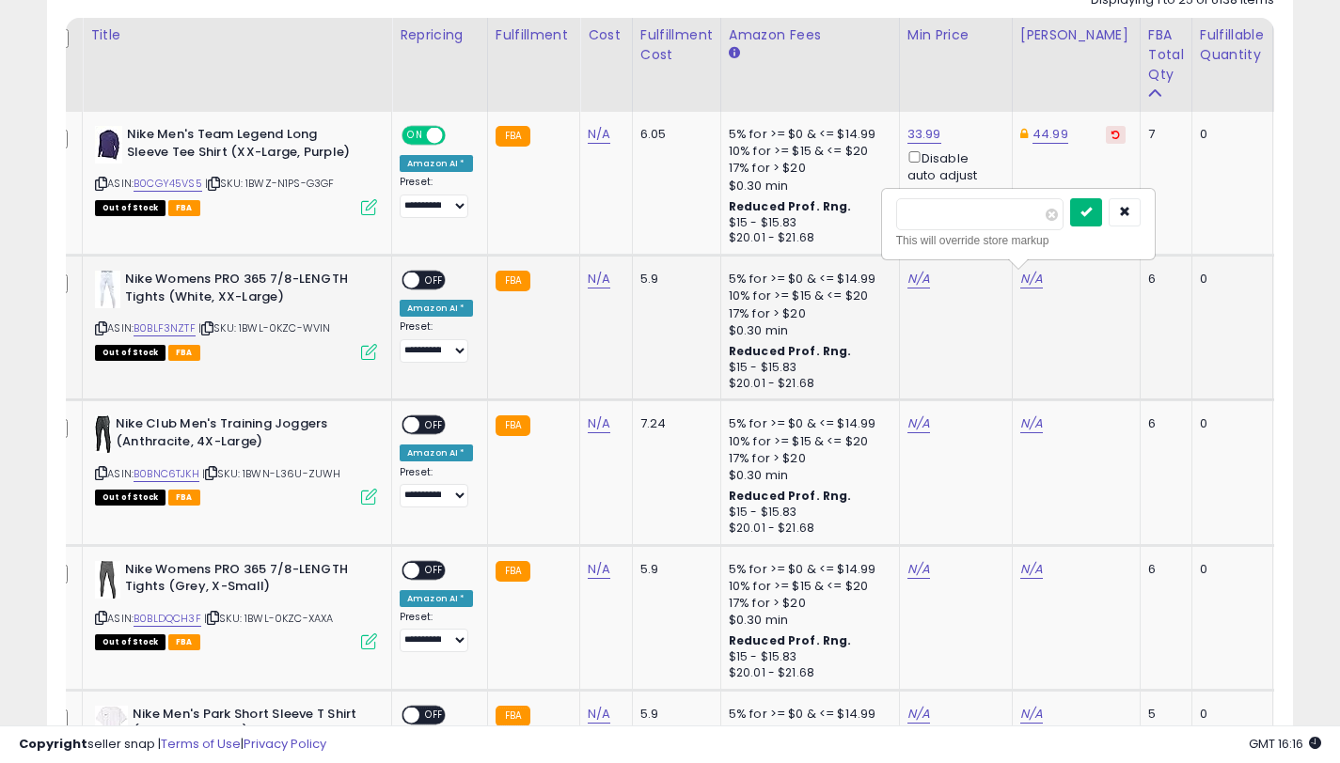
type input "*****"
click at [1097, 221] on button "submit" at bounding box center [1086, 212] width 32 height 28
click at [909, 274] on link "N/A" at bounding box center [918, 279] width 23 height 19
type input "*****"
click at [989, 211] on button "submit" at bounding box center [973, 212] width 32 height 28
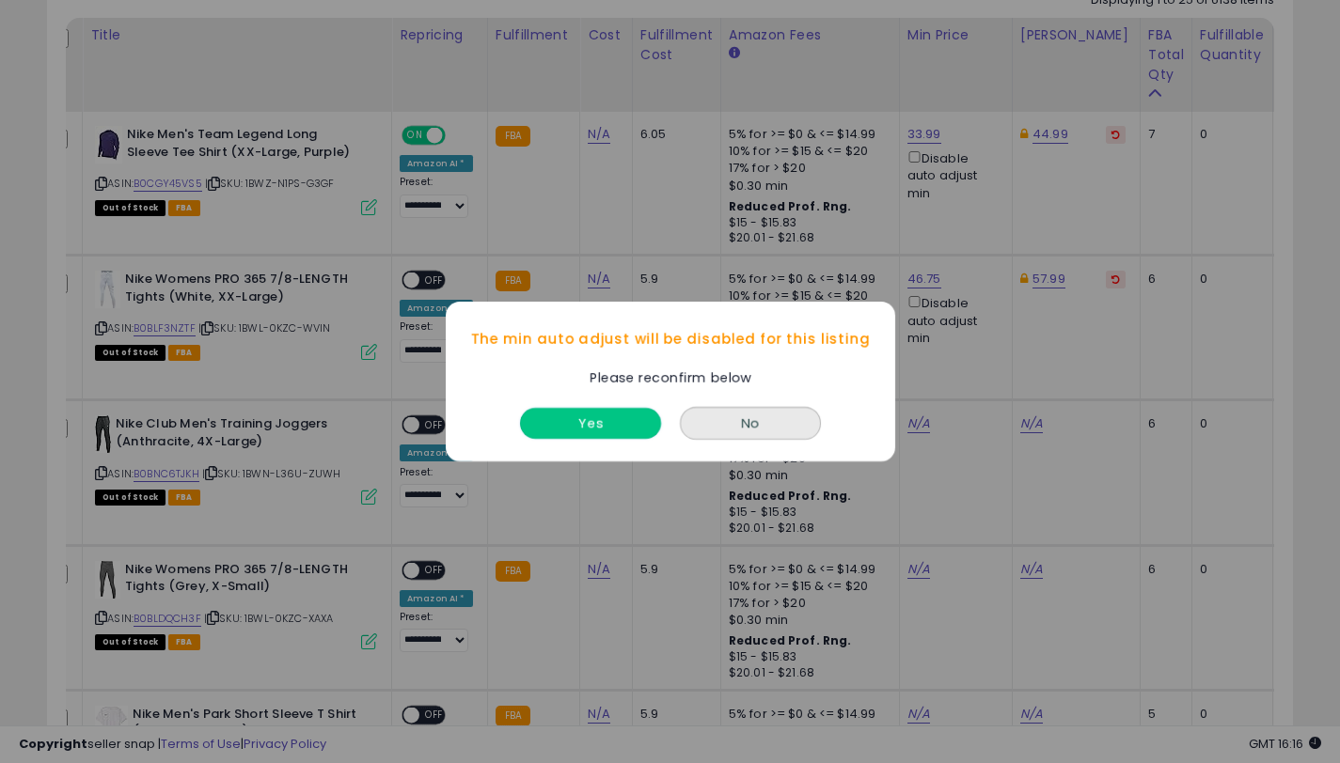
click at [599, 414] on button "Yes" at bounding box center [590, 423] width 141 height 31
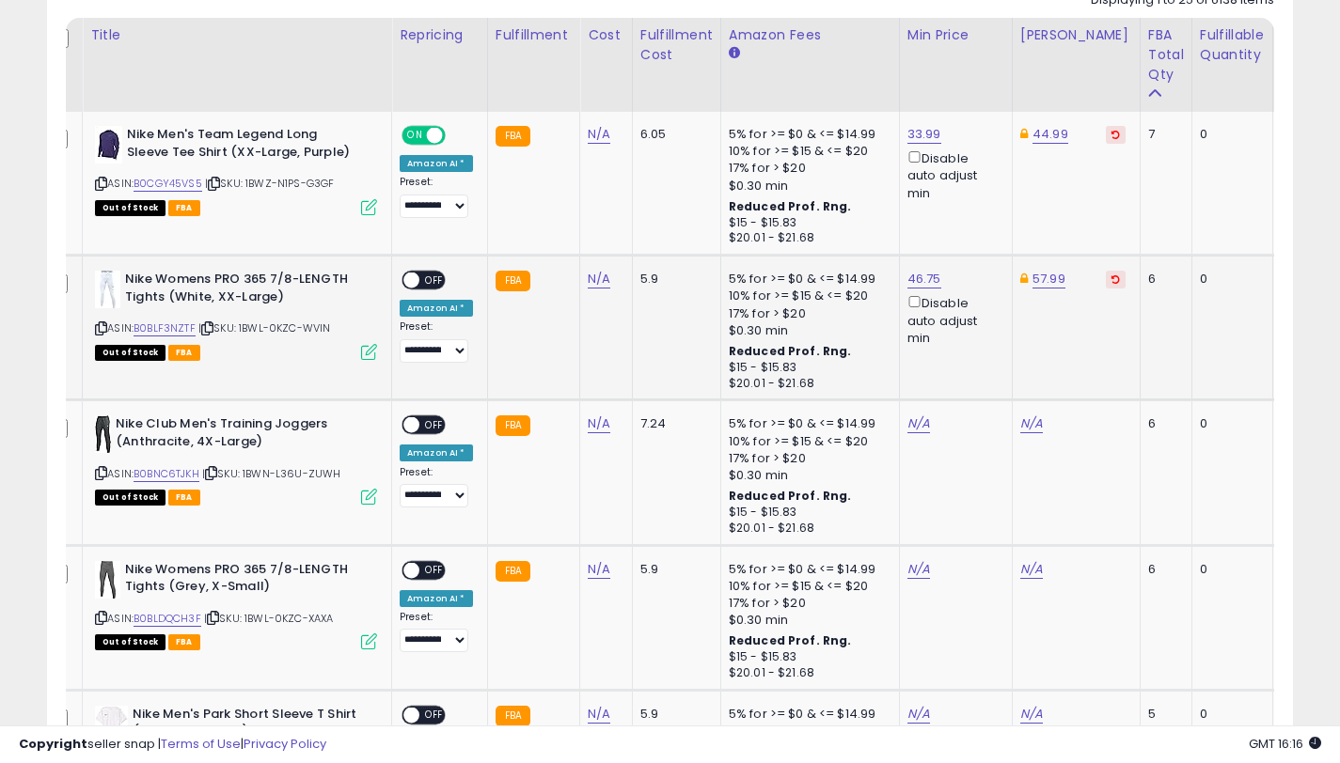
click at [424, 287] on div "ON OFF" at bounding box center [403, 281] width 44 height 16
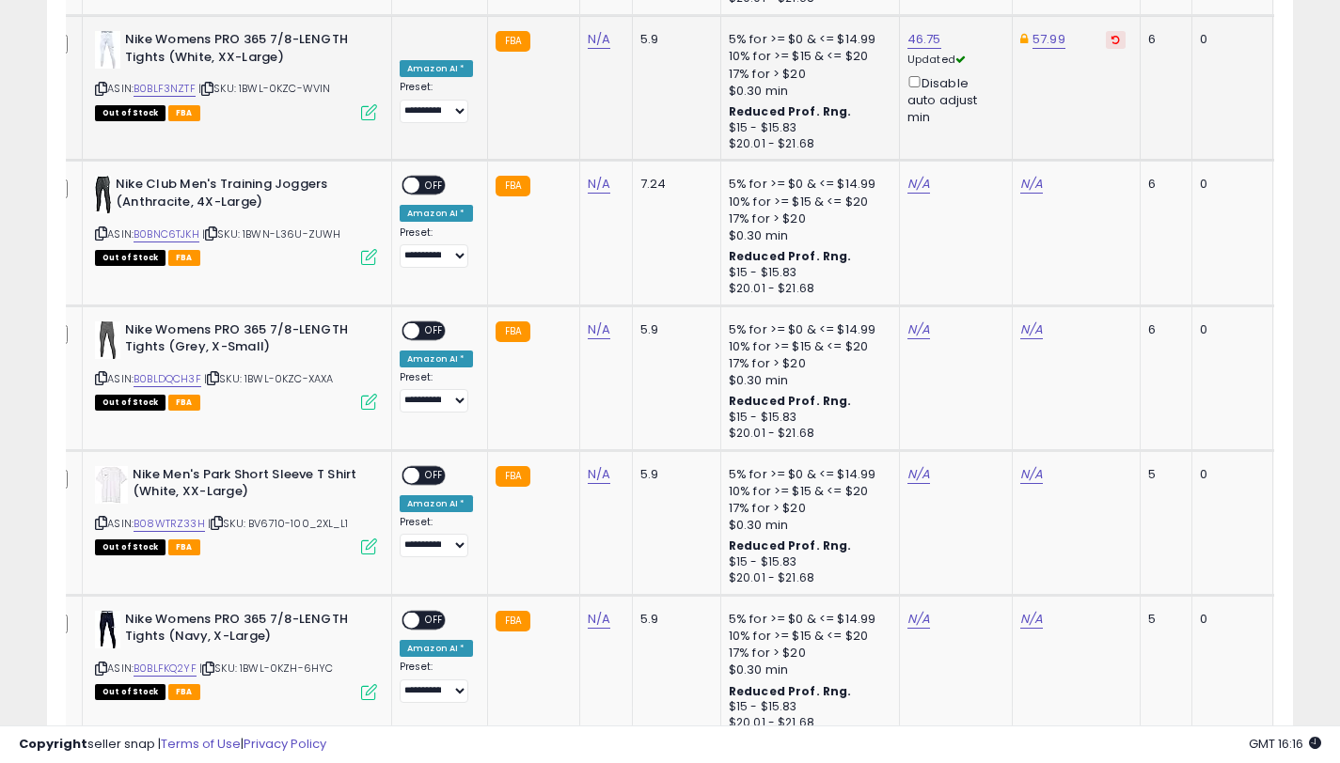
scroll to position [1004, 0]
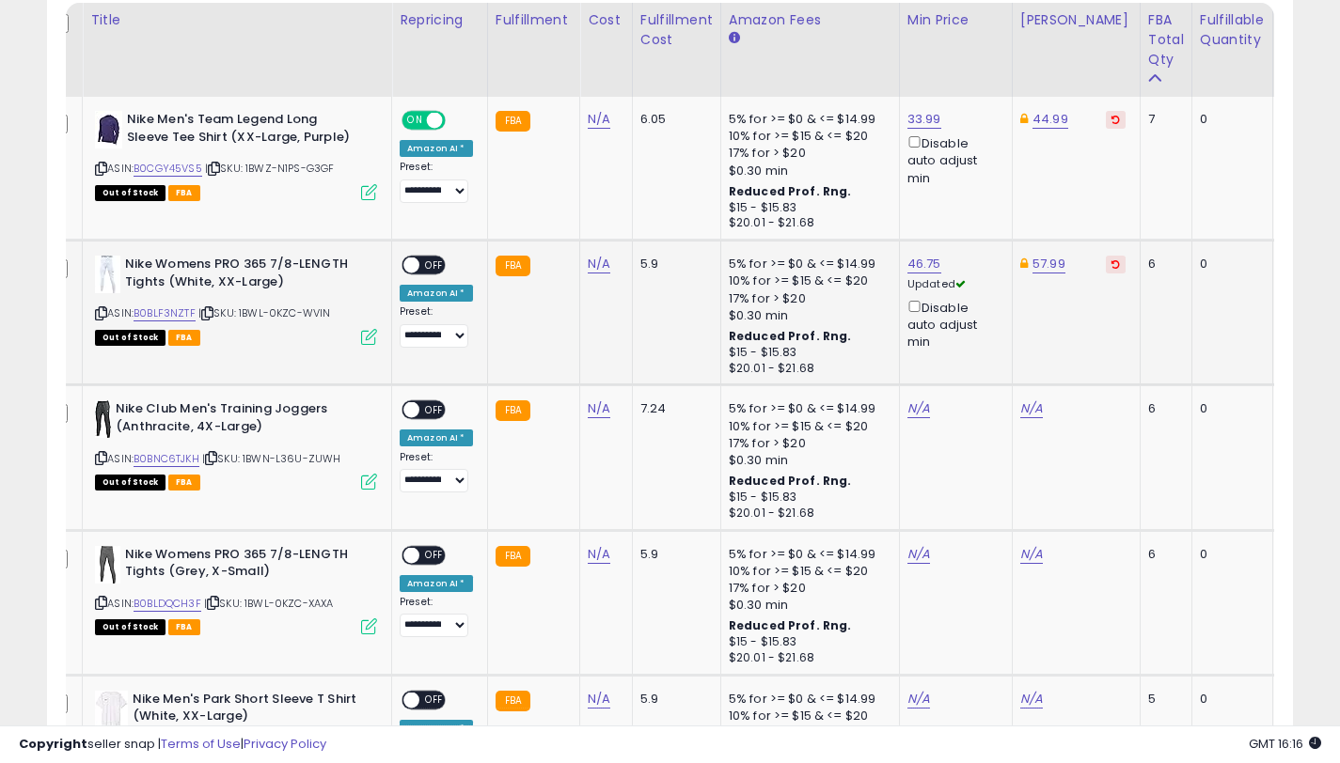
click at [417, 265] on span at bounding box center [411, 266] width 16 height 16
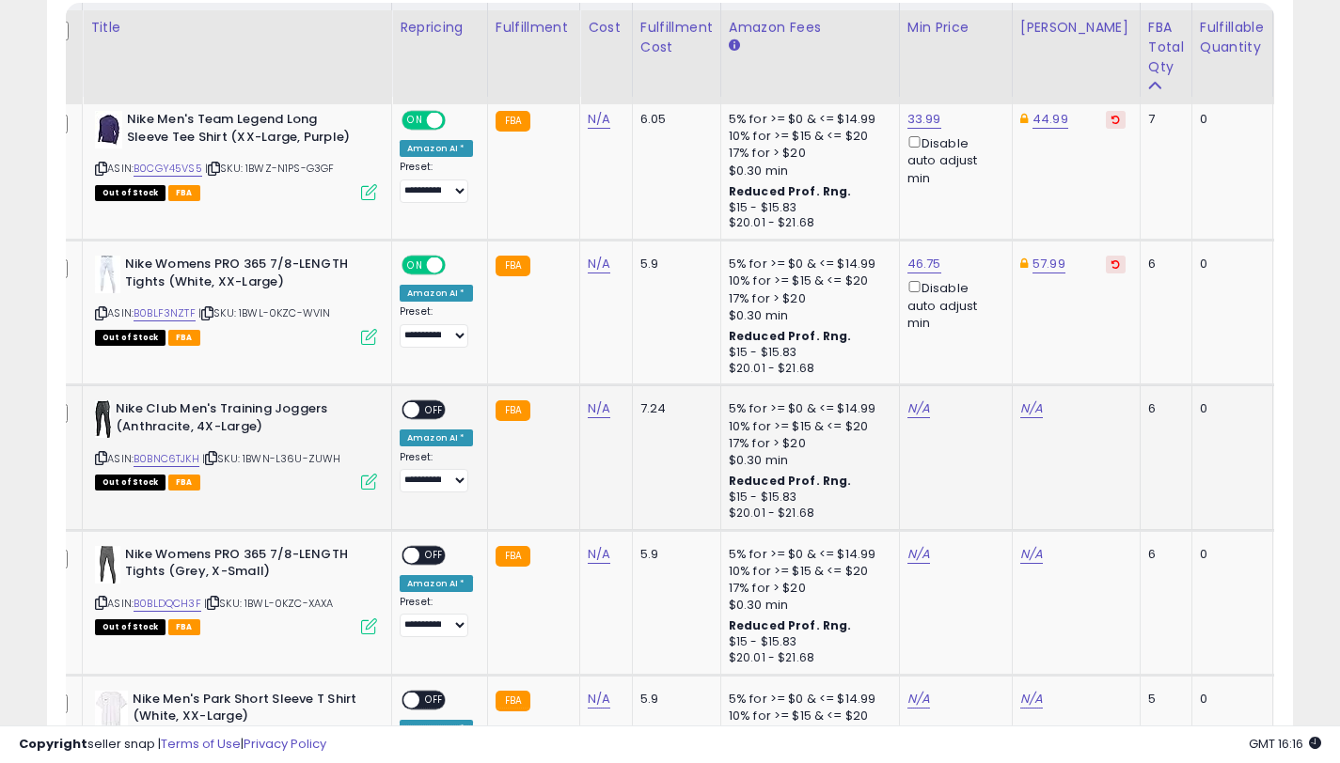
scroll to position [1038, 0]
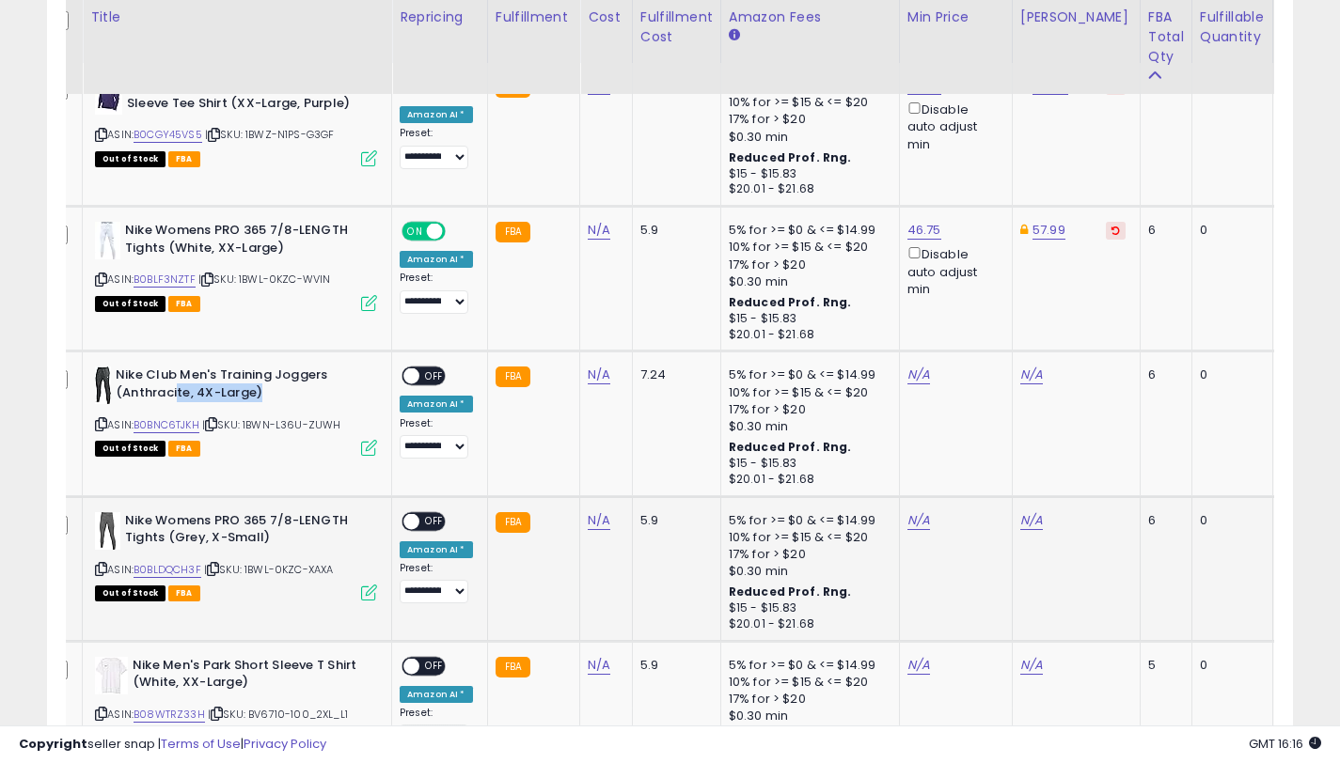
drag, startPoint x: 258, startPoint y: 390, endPoint x: 222, endPoint y: 525, distance: 140.0
click at [177, 388] on b "Nike Club Men's Training Joggers (Anthracite, 4X-Large)" at bounding box center [230, 386] width 228 height 39
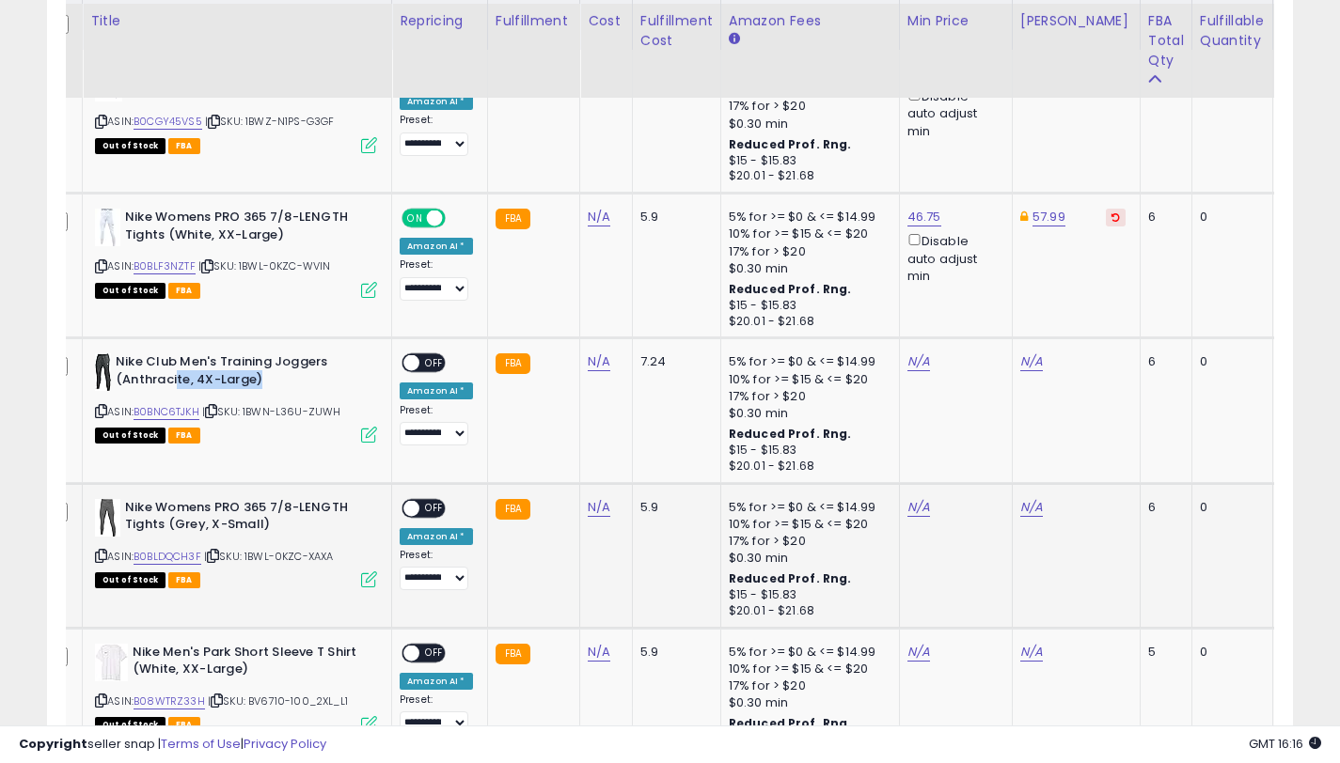
scroll to position [1100, 0]
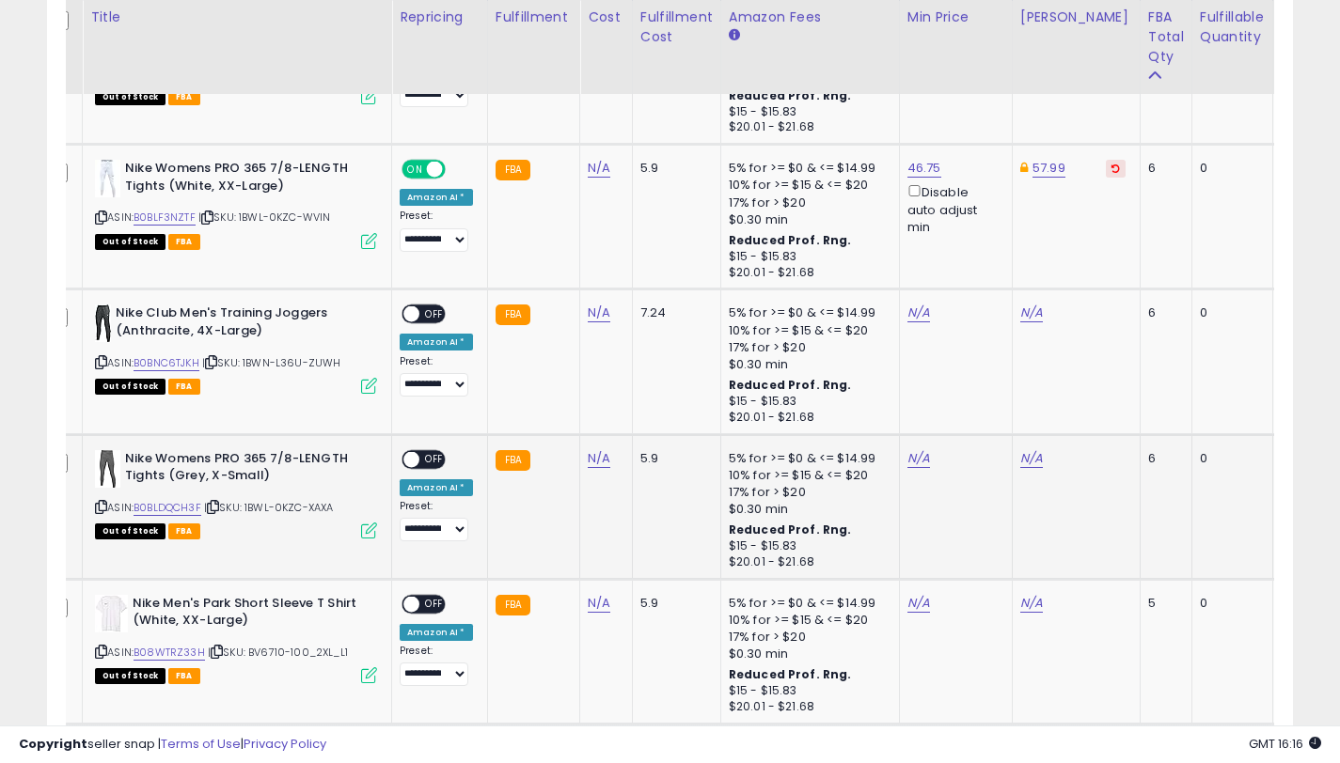
click at [295, 487] on b "Nike Womens PRO 365 7/8-LENGTH Tights (Grey, X-Small)" at bounding box center [239, 469] width 228 height 39
drag, startPoint x: 281, startPoint y: 471, endPoint x: 128, endPoint y: 459, distance: 153.7
click at [128, 459] on b "Nike Womens PRO 365 7/8-LENGTH Tights (Grey, X-Small)" at bounding box center [239, 469] width 228 height 39
copy b "Nike Womens PRO 365 7/8-LENGTH Tights (Grey, X-Small)"
click at [198, 503] on link "B0BLDQCH3F" at bounding box center [167, 508] width 68 height 16
